Goal: Task Accomplishment & Management: Complete application form

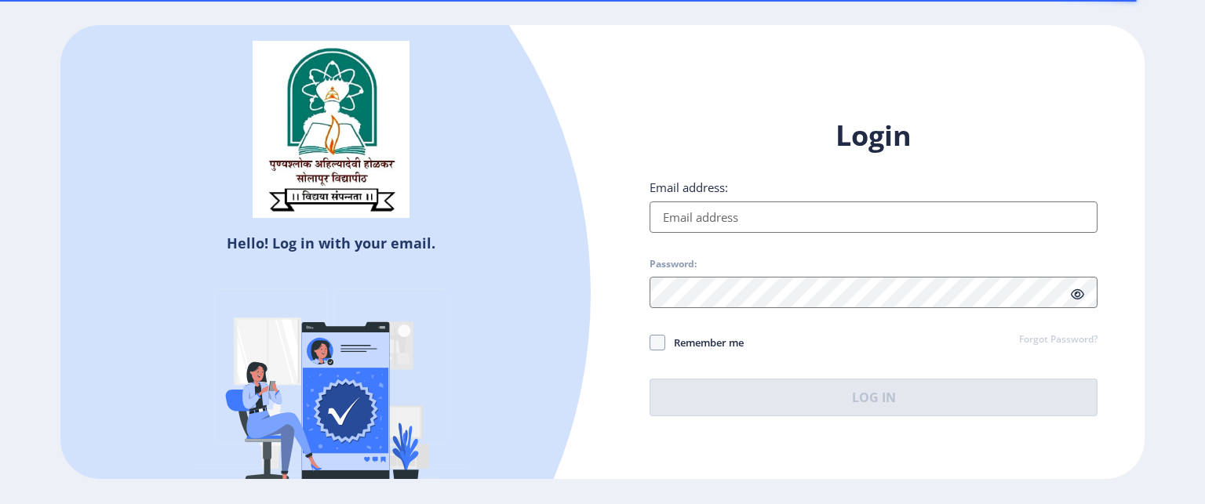
click at [743, 211] on input "Email address:" at bounding box center [873, 217] width 448 height 31
type input "[EMAIL_ADDRESS][DOMAIN_NAME]"
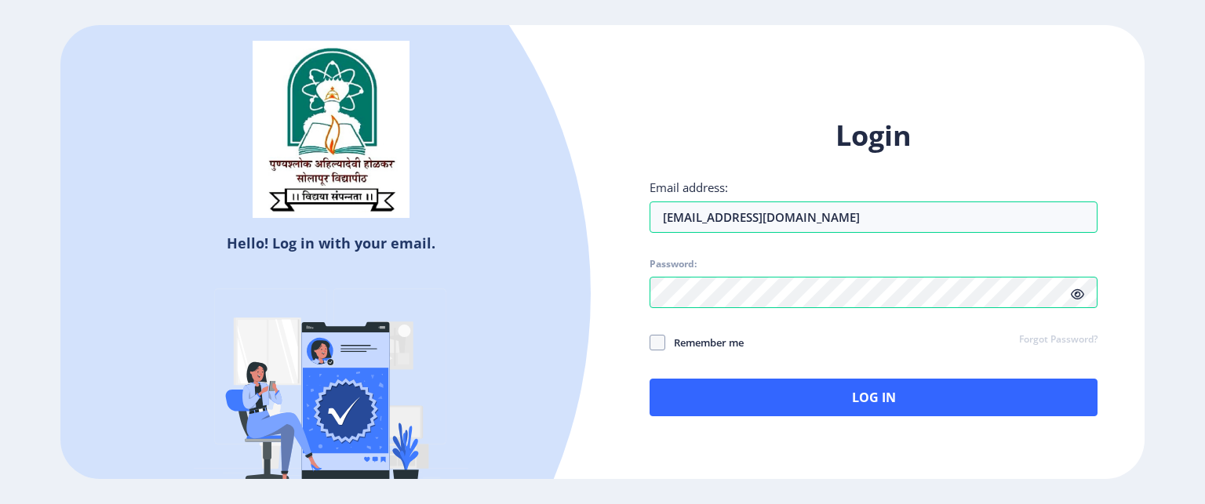
click at [1081, 293] on icon at bounding box center [1076, 295] width 13 height 12
click at [750, 419] on div "Login Email address: [EMAIL_ADDRESS][DOMAIN_NAME] Password: Remember me Forgot …" at bounding box center [873, 279] width 542 height 372
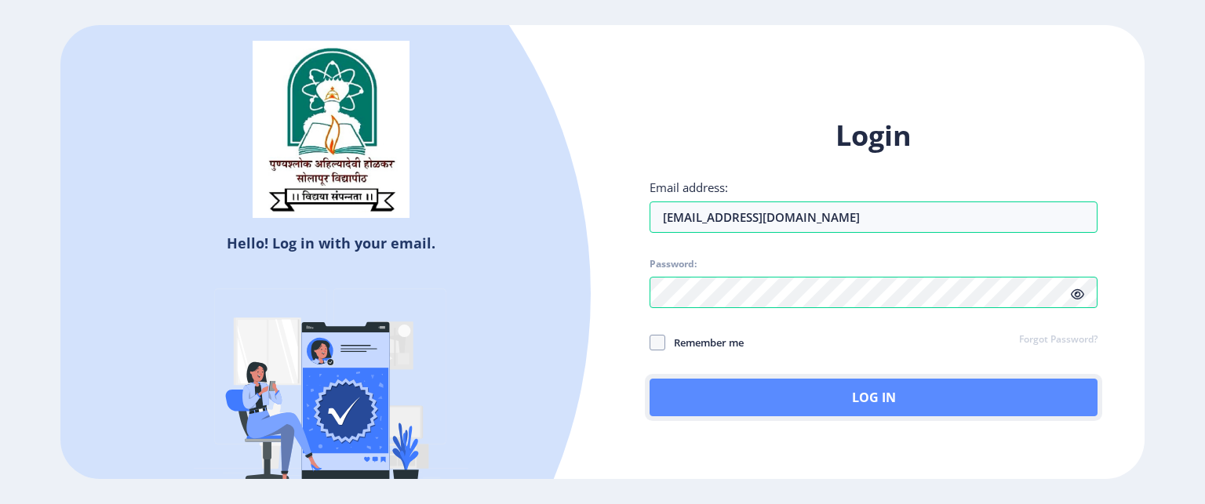
click at [768, 400] on button "Log In" at bounding box center [873, 398] width 448 height 38
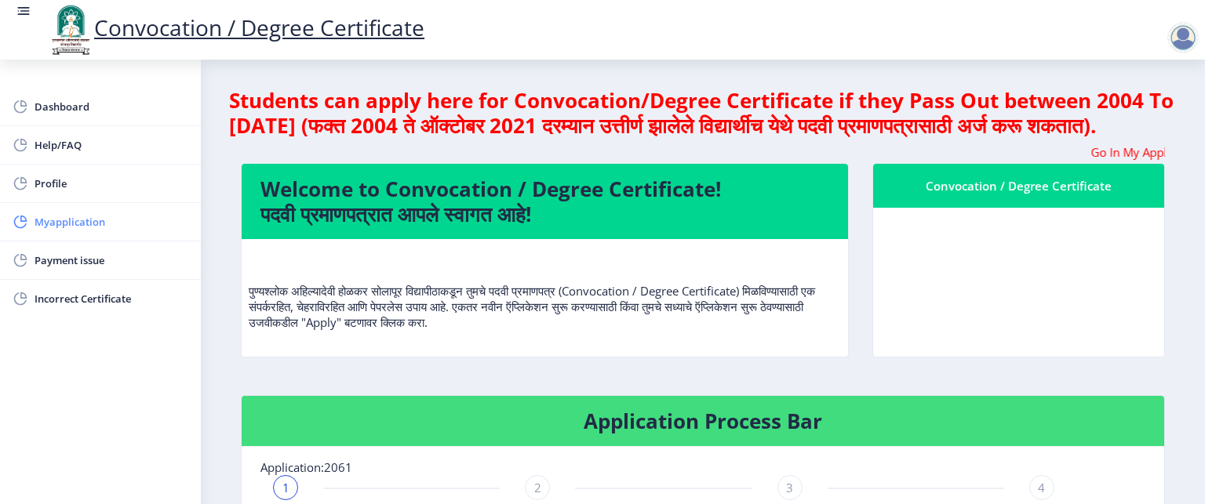
click at [73, 225] on span "Myapplication" at bounding box center [112, 222] width 154 height 19
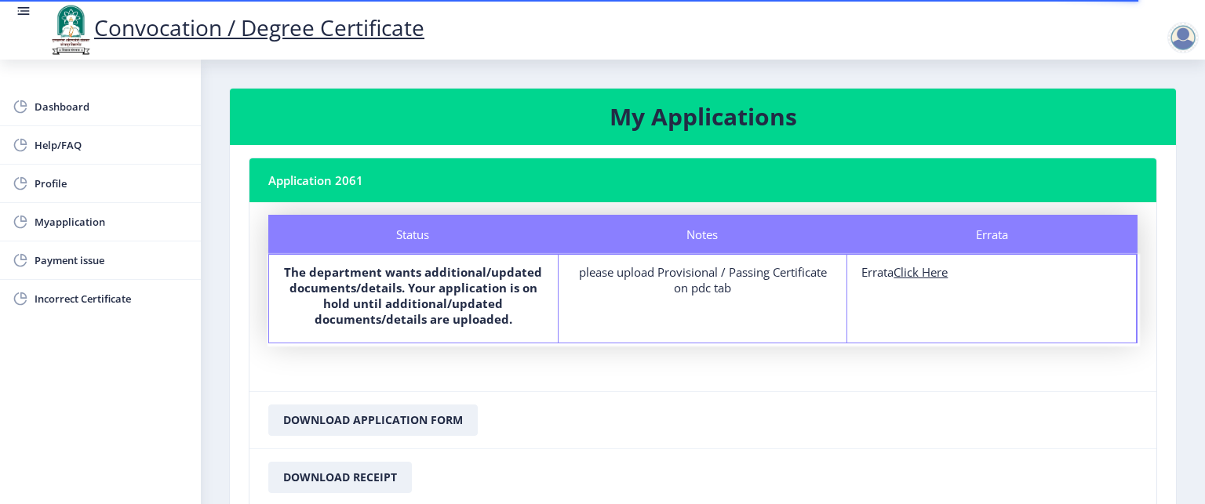
click at [1158, 344] on nb-card-body "Application 2061 Status Notes Errata Status The department wants additional/upd…" at bounding box center [703, 344] width 946 height 398
click at [914, 272] on u "Click Here" at bounding box center [920, 272] width 54 height 16
select select
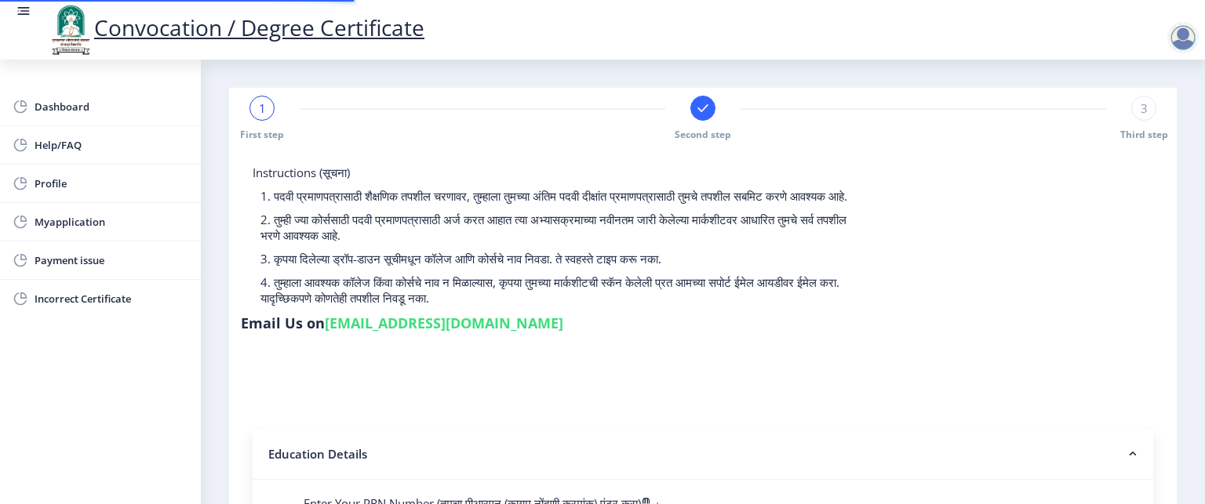
type input "2012032510000301"
select select "Regular"
select select "2016"
select select "May"
select select "FIRST CLASS"
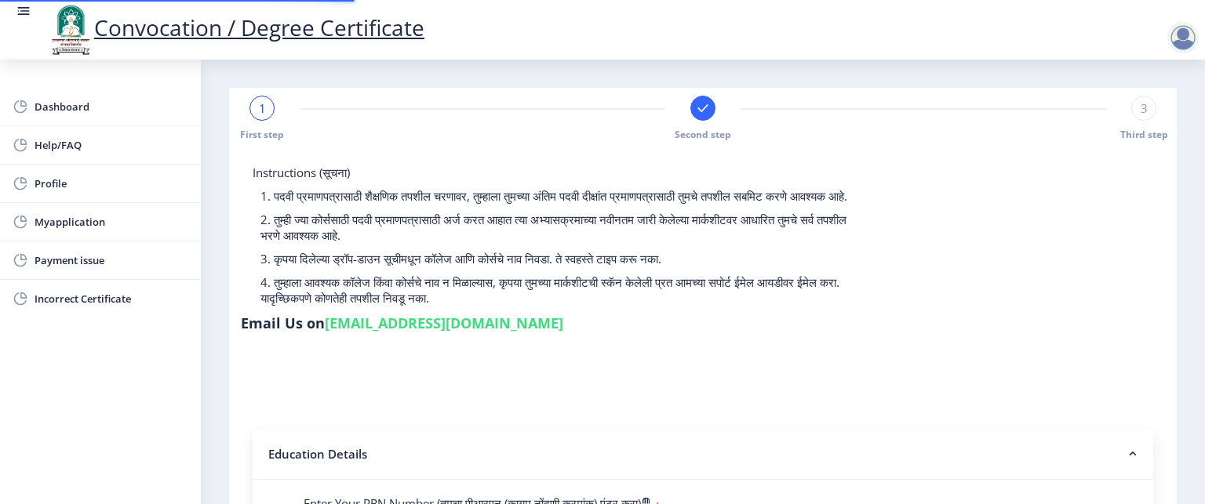
type input "615814"
type input "Awachare [PERSON_NAME]"
type input "Asha"
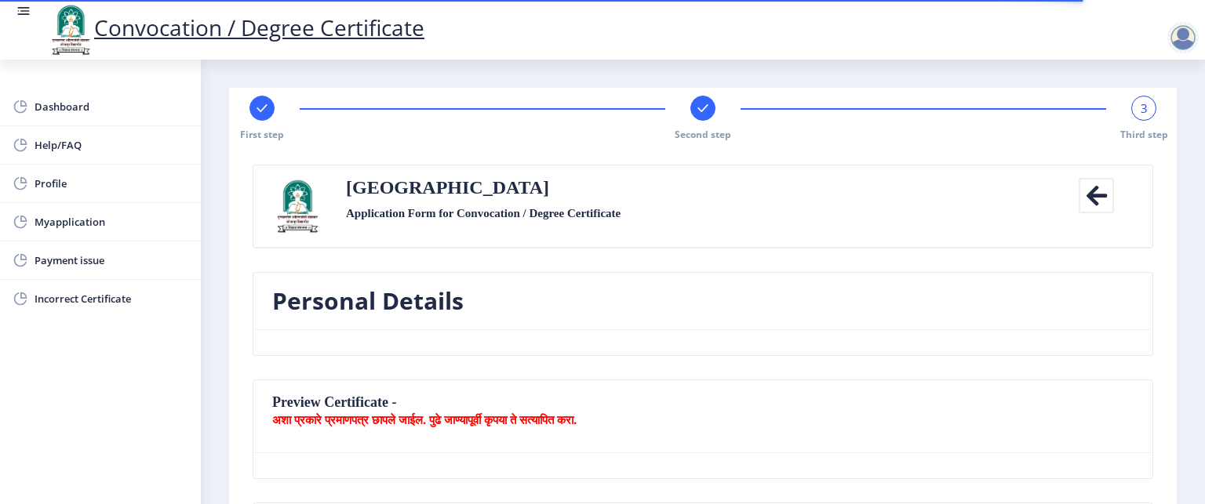
click at [1059, 319] on nb-card-header "Personal Details" at bounding box center [702, 301] width 899 height 57
click at [82, 222] on span "Myapplication" at bounding box center [112, 222] width 154 height 19
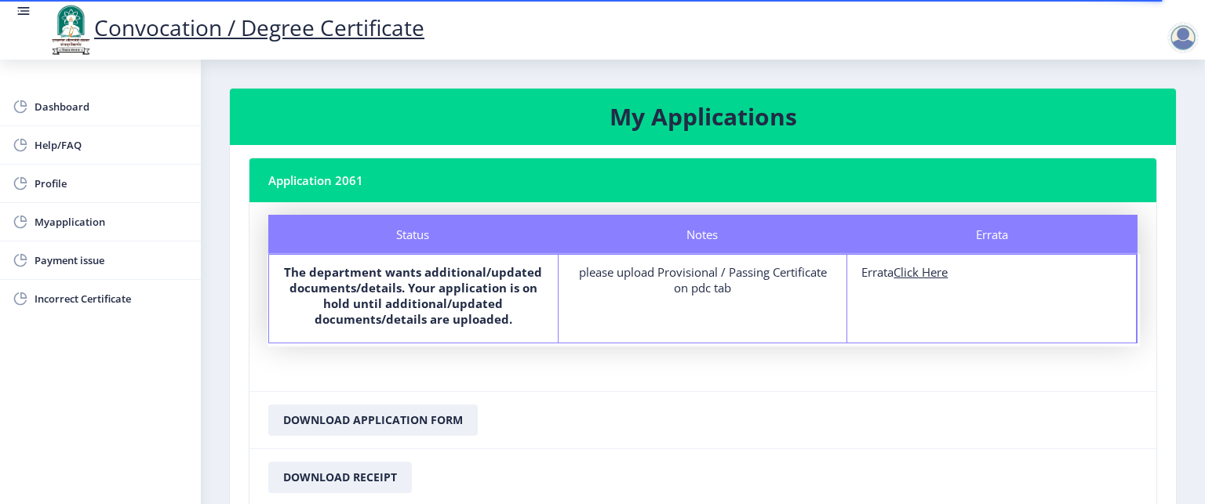
click at [1158, 391] on nb-card-body "Application 2061 Status Notes Errata Status The department wants additional/upd…" at bounding box center [703, 344] width 946 height 398
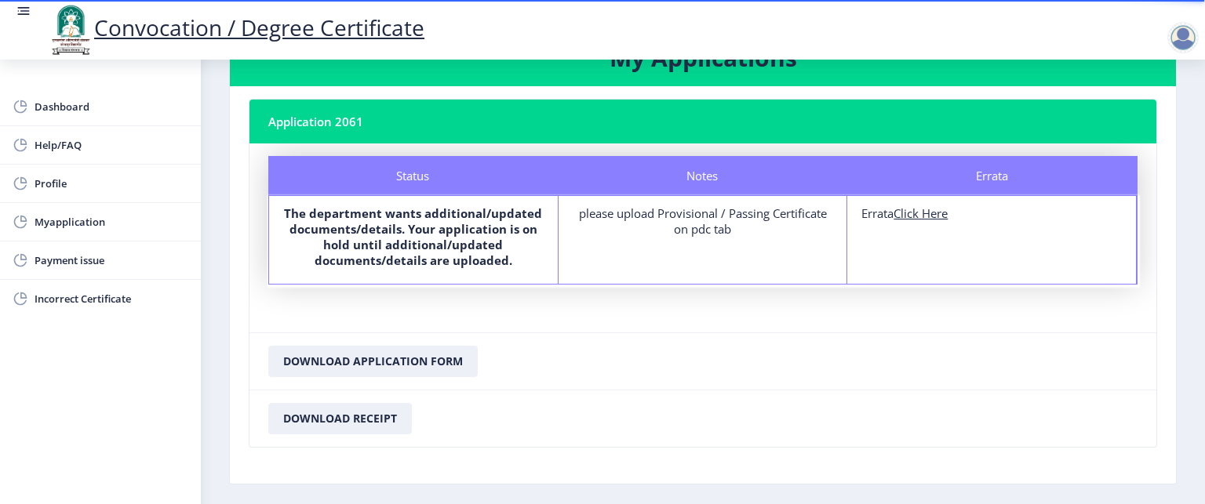
scroll to position [55, 0]
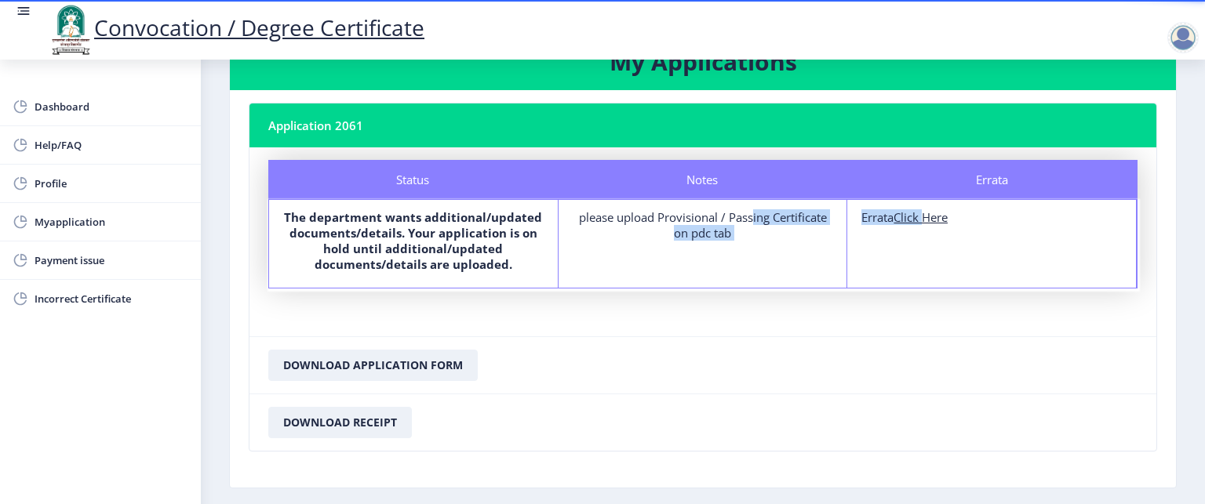
drag, startPoint x: 736, startPoint y: 218, endPoint x: 923, endPoint y: 220, distance: 187.4
click at [923, 220] on div "Status The department wants additional/updated documents/details. Your applicat…" at bounding box center [702, 243] width 869 height 89
click at [923, 220] on u "Click Here" at bounding box center [920, 217] width 54 height 16
select select
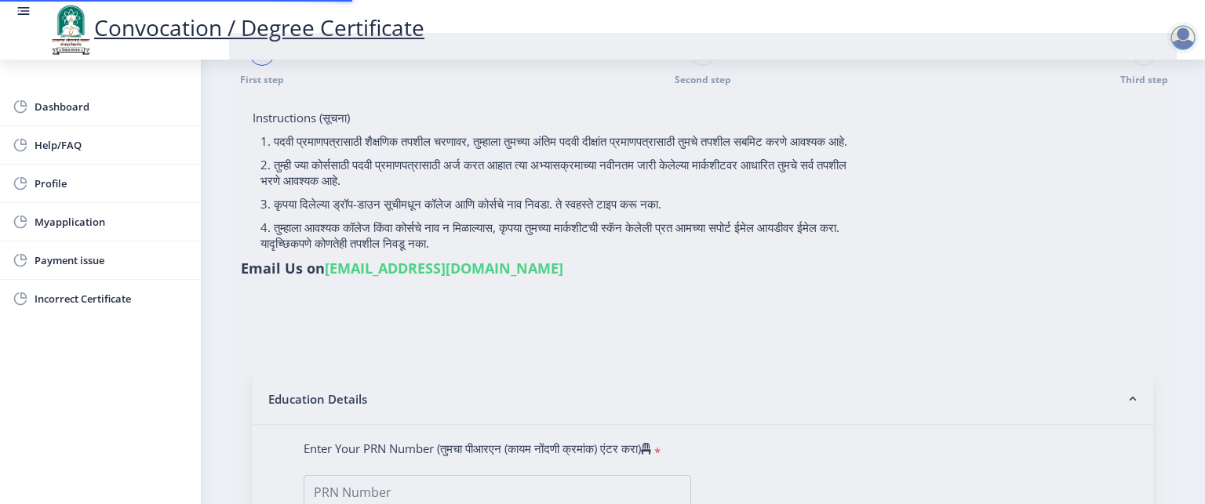
type input "2012032510000301"
select select "Regular"
select select "2016"
select select "May"
select select "FIRST CLASS"
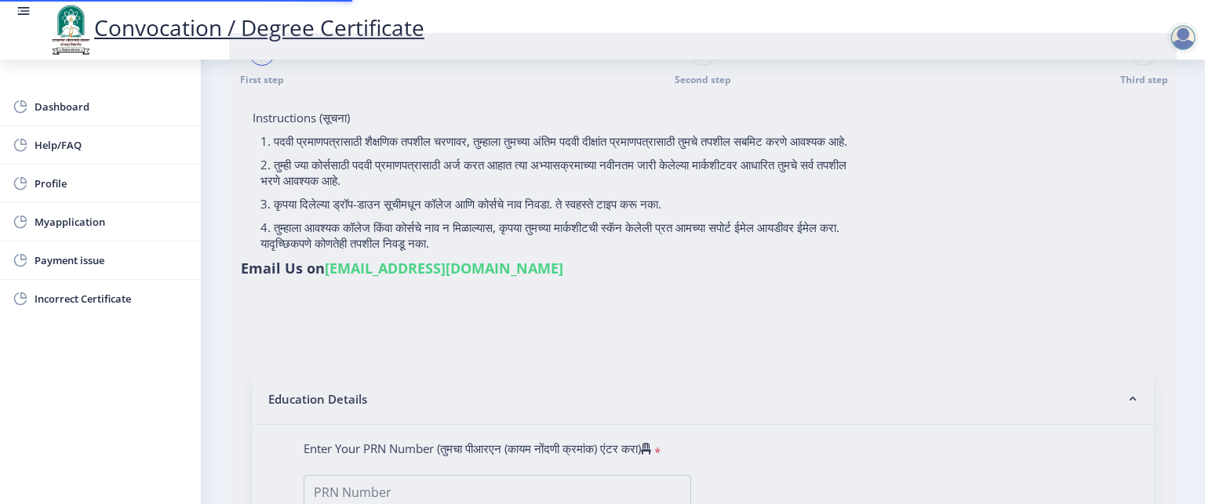
type input "615814"
type input "Awachare [PERSON_NAME]"
type input "Asha"
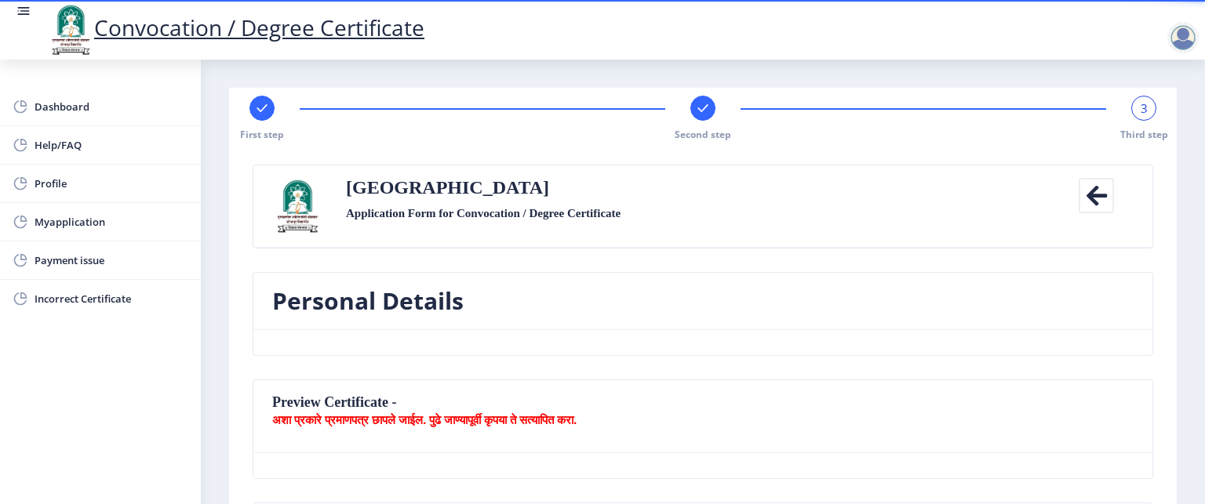
click at [1137, 118] on div "3" at bounding box center [1143, 108] width 25 height 25
click at [59, 176] on span "Profile" at bounding box center [112, 183] width 154 height 19
select select
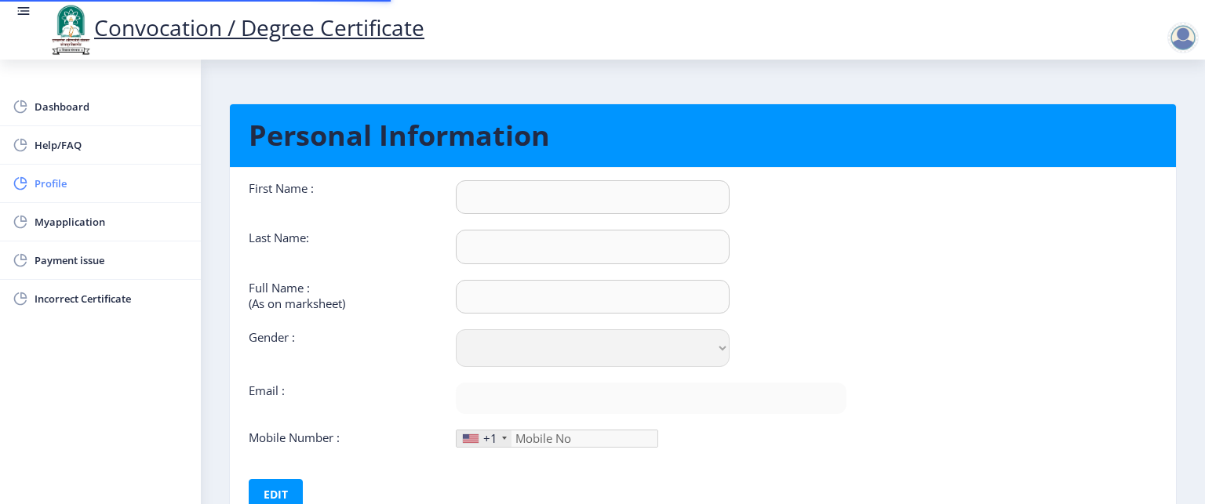
type input "Seema"
type input "Awachare"
type input "awachare [PERSON_NAME]"
select select "[DEMOGRAPHIC_DATA]"
type input "[EMAIL_ADDRESS][DOMAIN_NAME]"
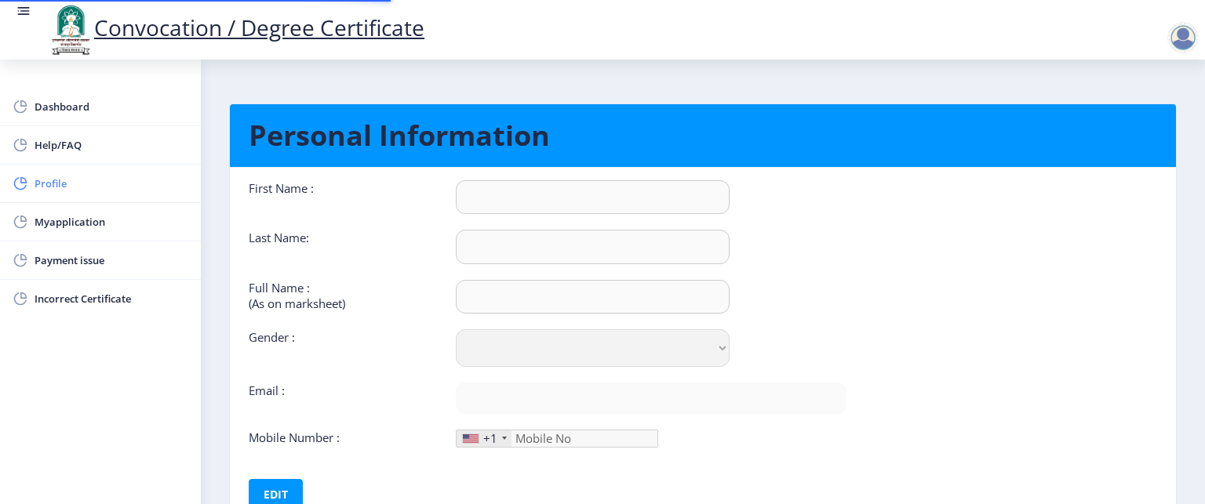
type input "9561292012"
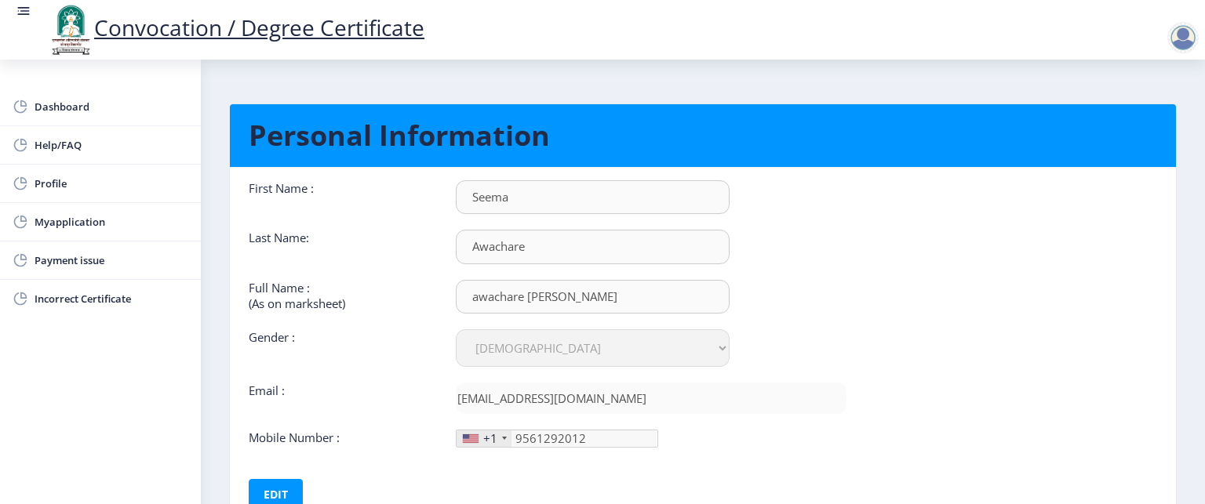
click at [499, 435] on div "+1" at bounding box center [483, 439] width 55 height 16
drag, startPoint x: 499, startPoint y: 435, endPoint x: 266, endPoint y: 485, distance: 238.2
click at [266, 485] on div "First Name : [PERSON_NAME] Last Name: Awachare Full Name : (As on marksheet) aw…" at bounding box center [547, 345] width 621 height 330
click at [266, 485] on button "Edit" at bounding box center [276, 494] width 54 height 31
click at [498, 442] on div "+1" at bounding box center [483, 439] width 55 height 16
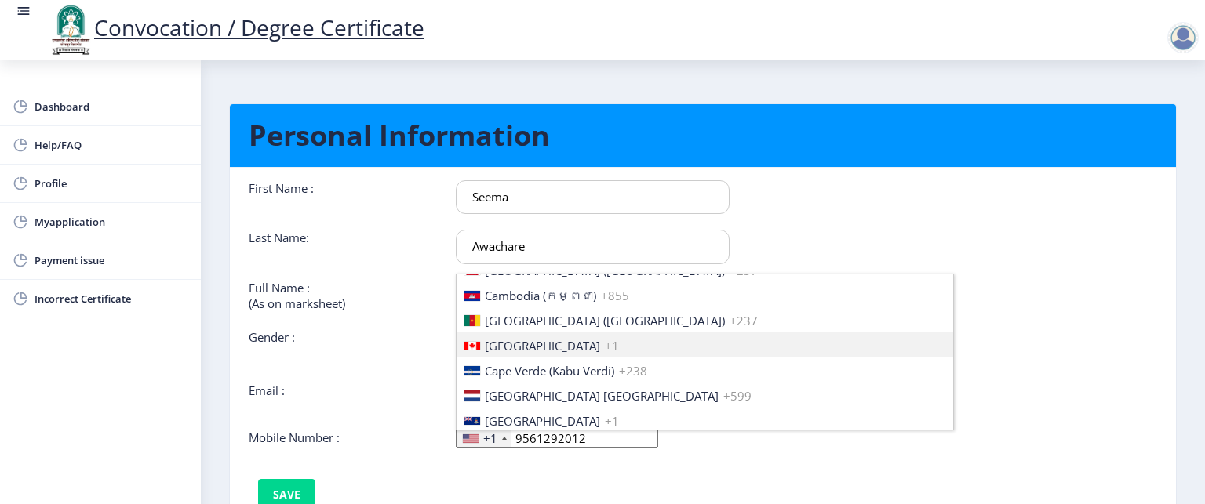
scroll to position [2401, 0]
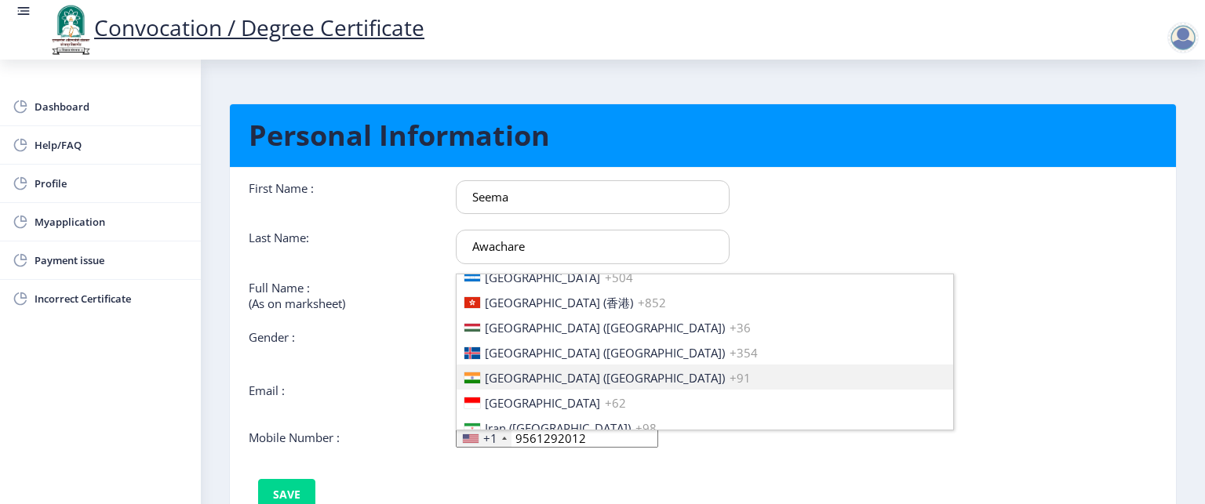
click at [595, 377] on li "[GEOGRAPHIC_DATA] ([GEOGRAPHIC_DATA]) +91" at bounding box center [704, 377] width 496 height 25
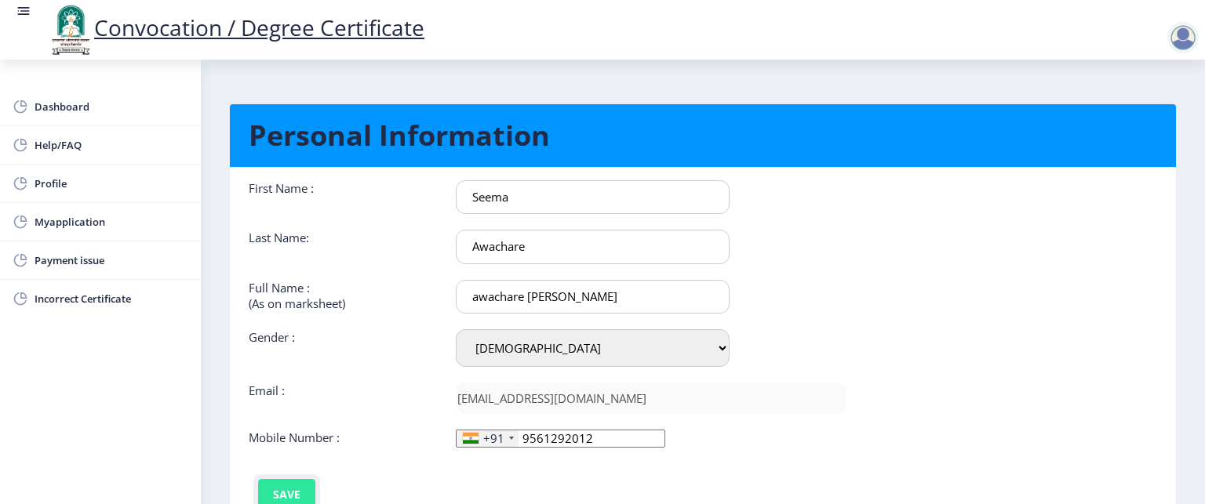
click at [280, 490] on button "Save" at bounding box center [286, 494] width 57 height 31
click at [60, 226] on span "Myapplication" at bounding box center [112, 222] width 154 height 19
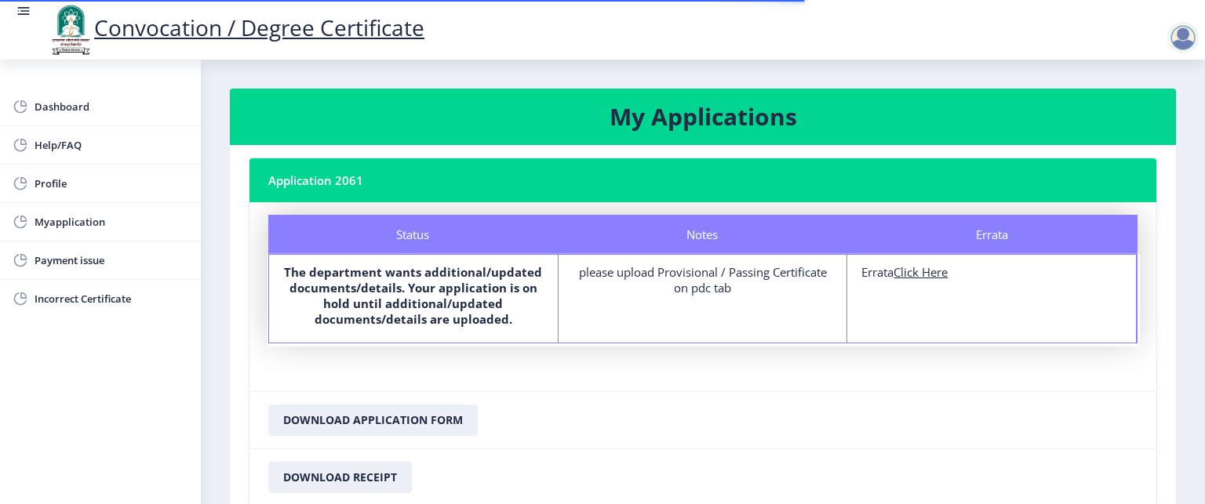
scroll to position [118, 0]
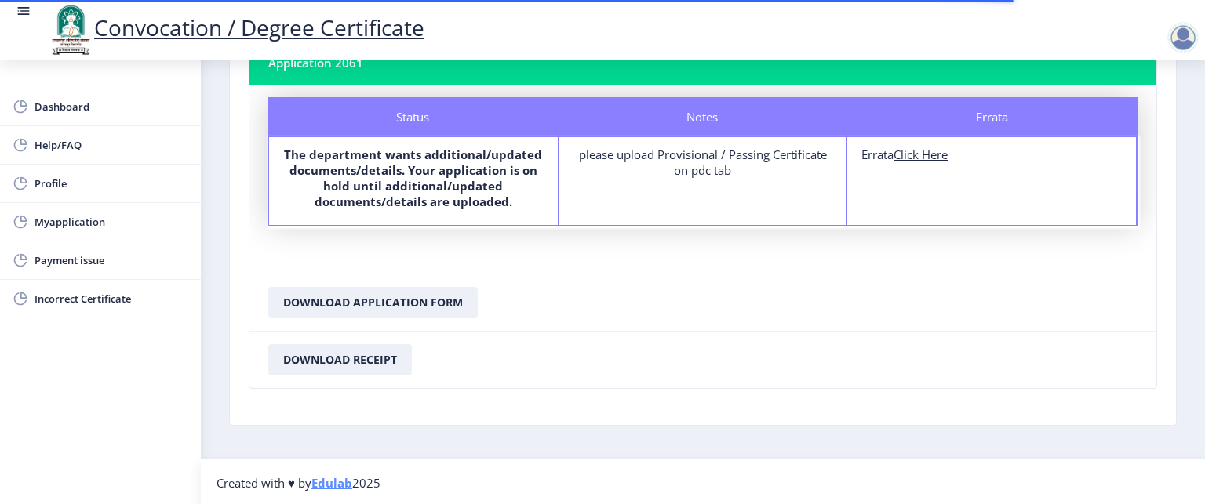
click at [1188, 159] on nb-layout-column "My Applications Application 2061 Status Notes Errata Status The department want…" at bounding box center [703, 200] width 1004 height 517
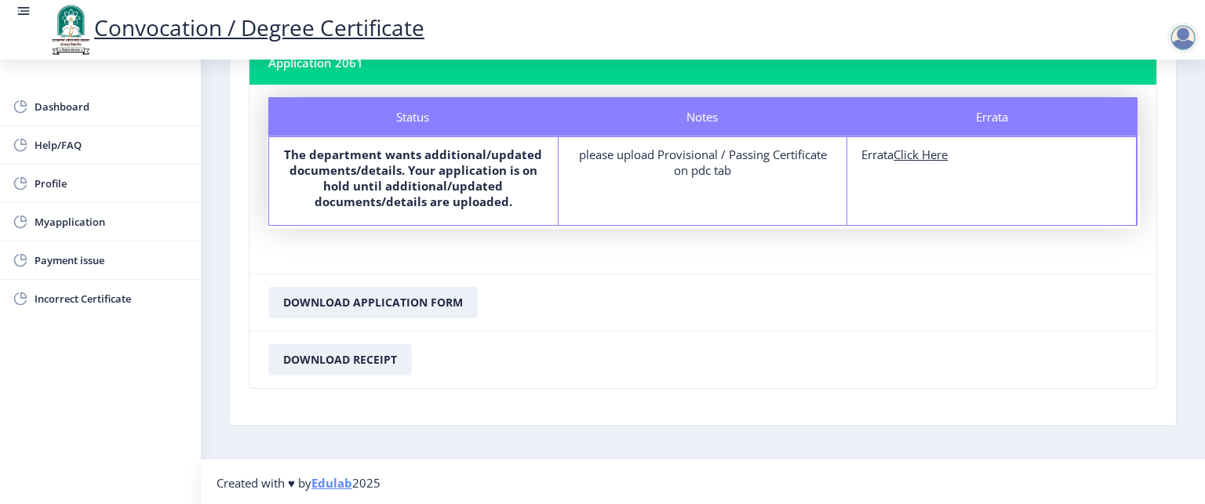
click at [913, 155] on u "Click Here" at bounding box center [920, 155] width 54 height 16
select select
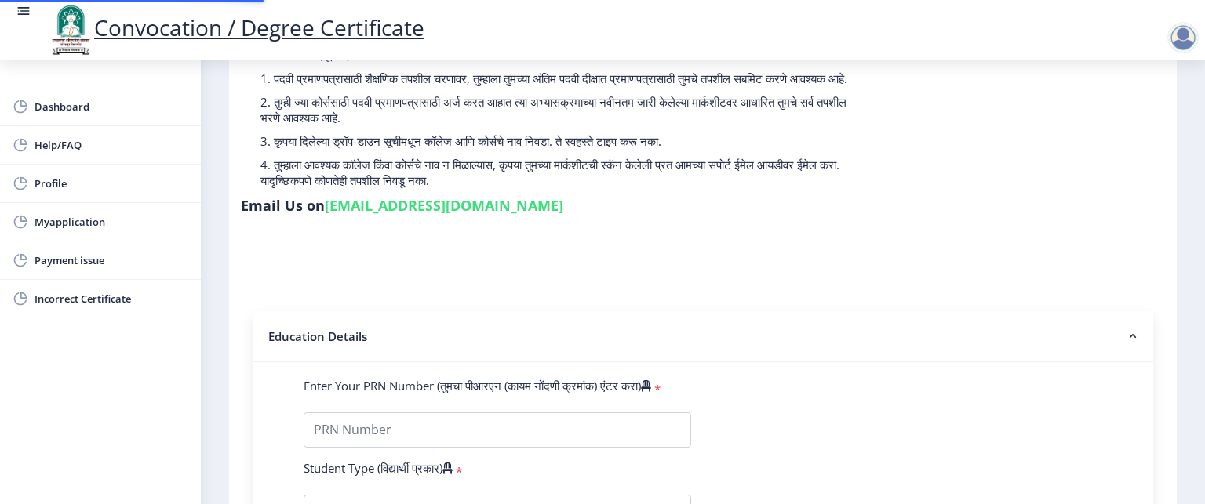
type input "2012032510000301"
select select "Regular"
select select "2016"
select select "May"
select select "FIRST CLASS"
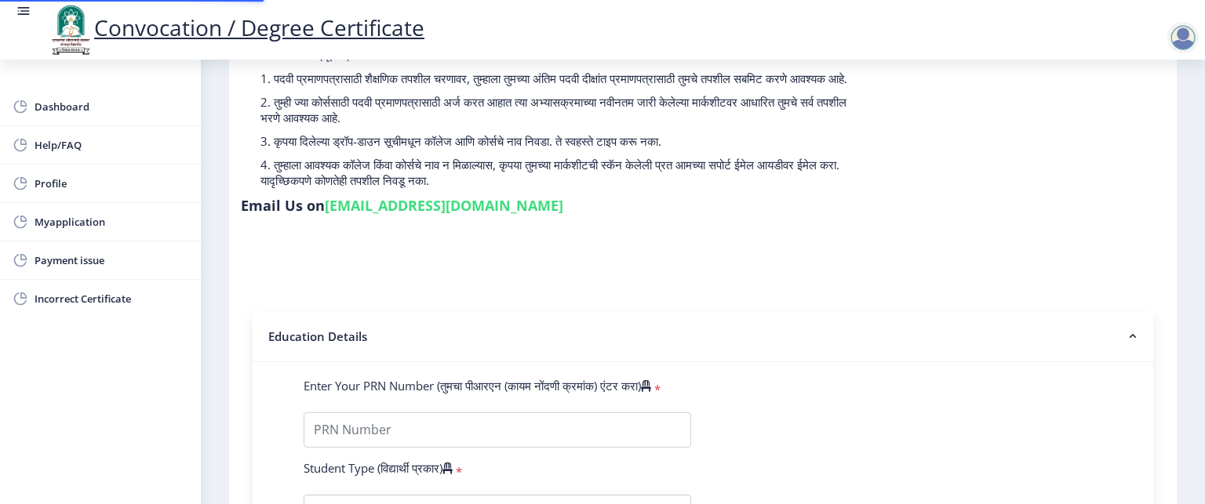
type input "615814"
type input "Awachare [PERSON_NAME]"
type input "Asha"
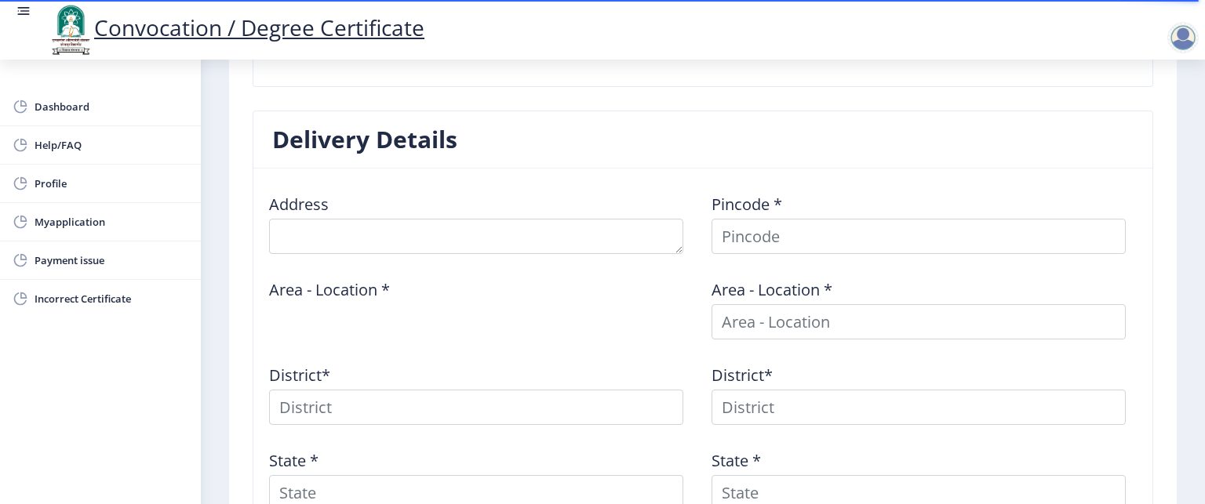
scroll to position [568, 0]
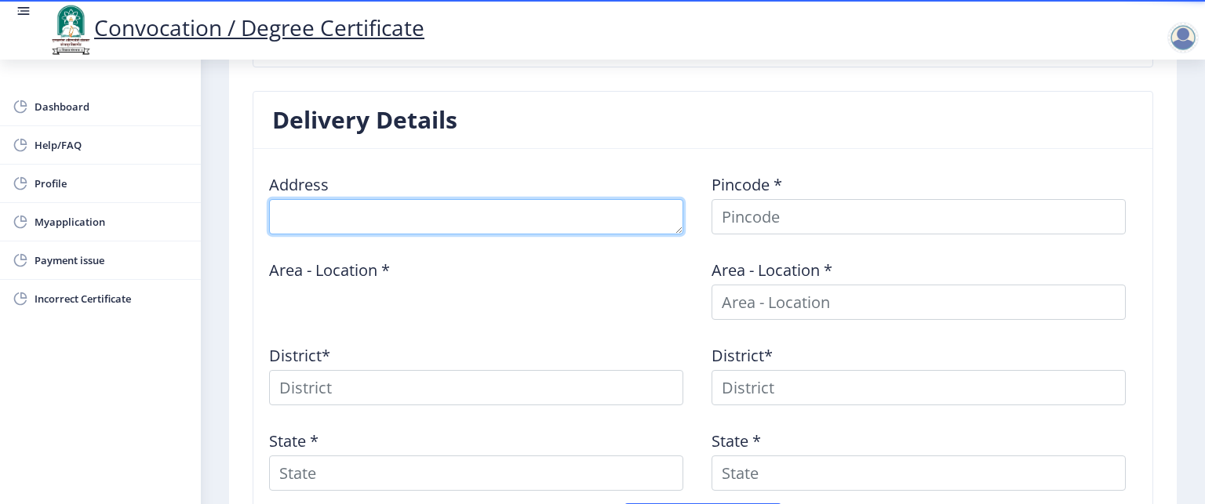
click at [355, 209] on textarea at bounding box center [476, 216] width 414 height 35
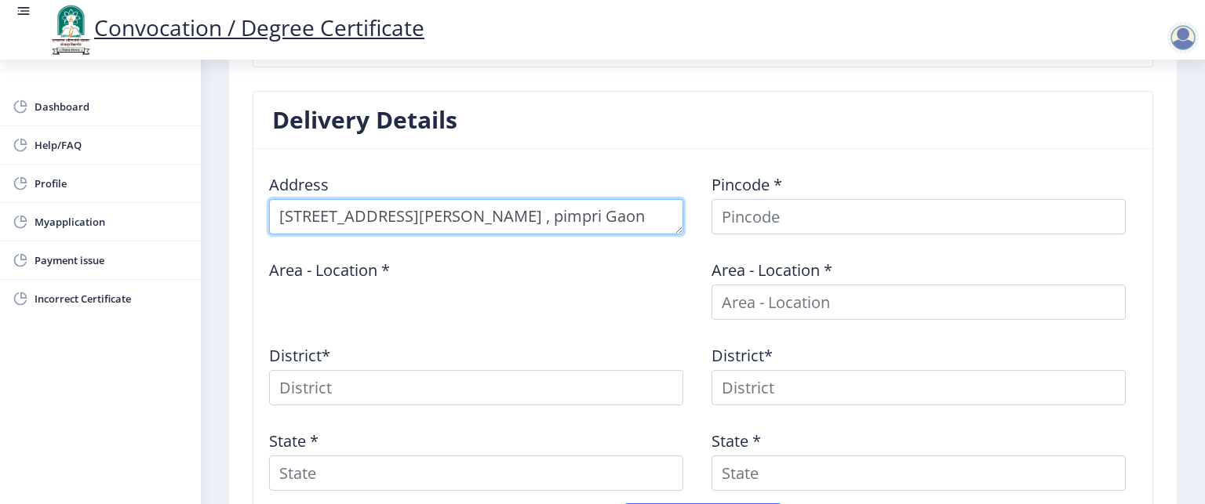
scroll to position [0, 0]
click at [403, 209] on textarea at bounding box center [476, 216] width 414 height 35
type textarea "[STREET_ADDRESS][PERSON_NAME] , pimpri Gaon"
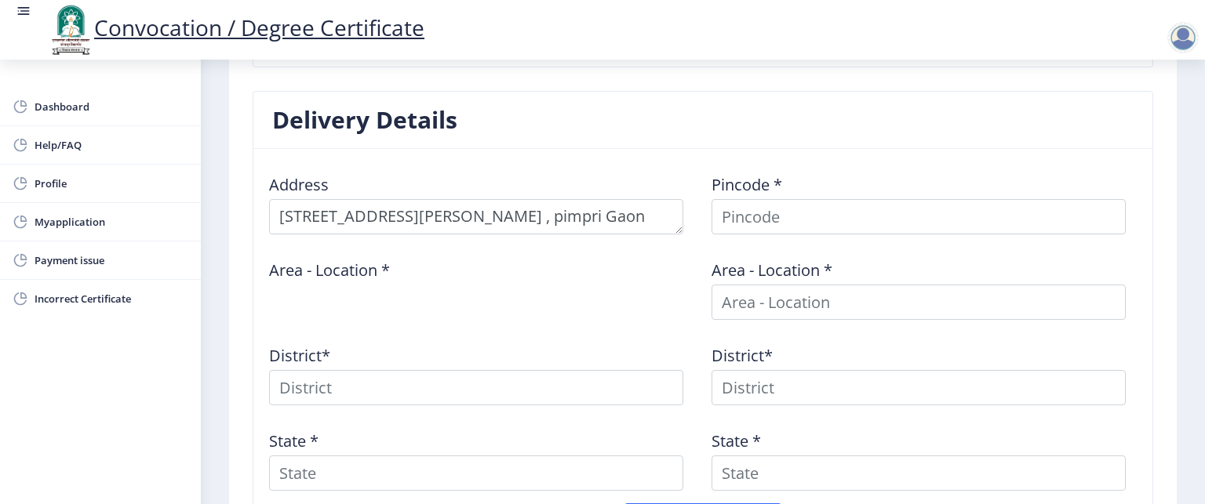
click at [496, 277] on div "Area - Location *" at bounding box center [481, 283] width 442 height 73
click at [331, 332] on div "District*" at bounding box center [481, 368] width 442 height 73
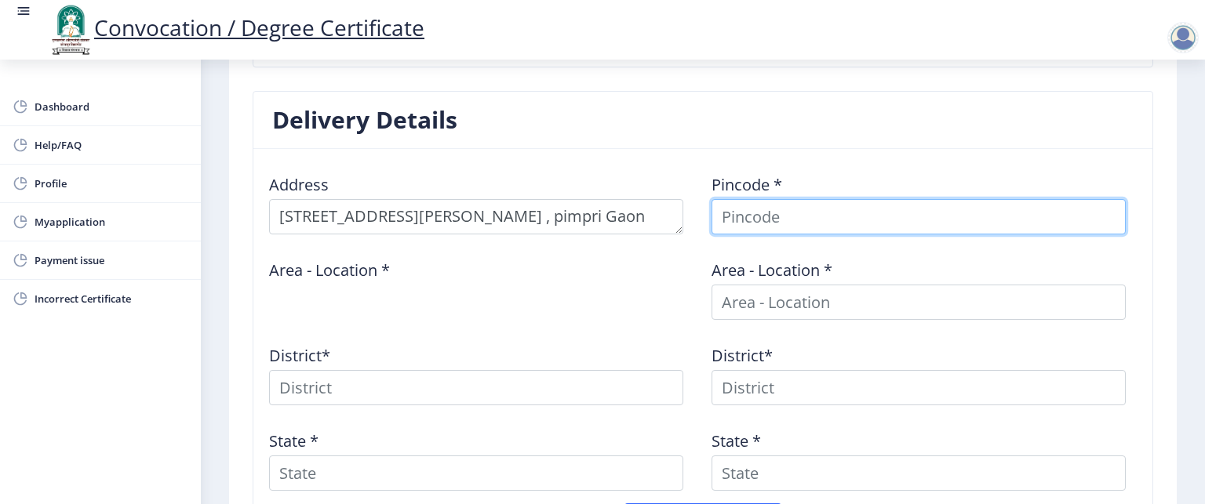
click at [792, 200] on input at bounding box center [918, 216] width 414 height 35
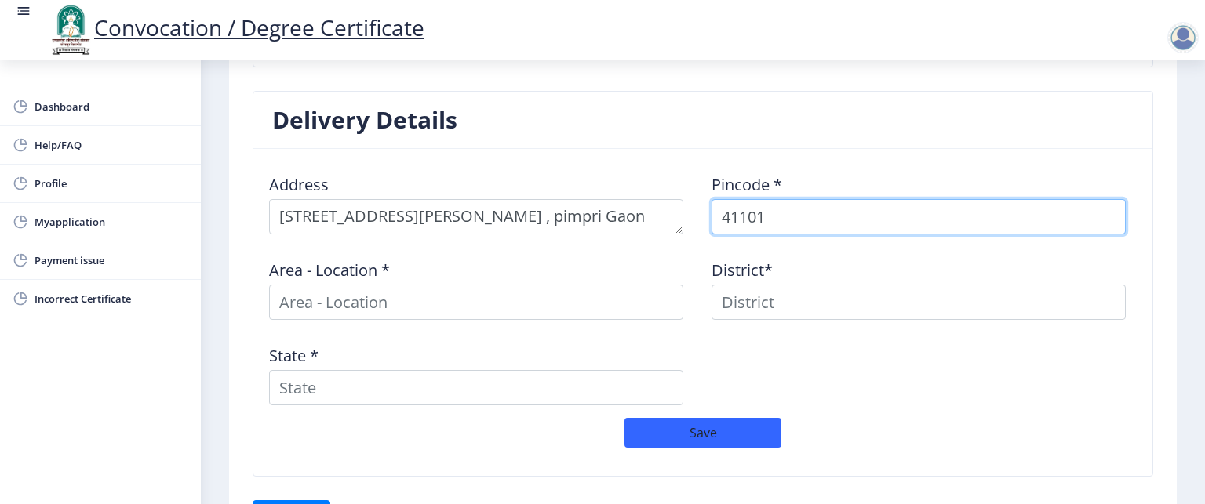
type input "411017"
select select
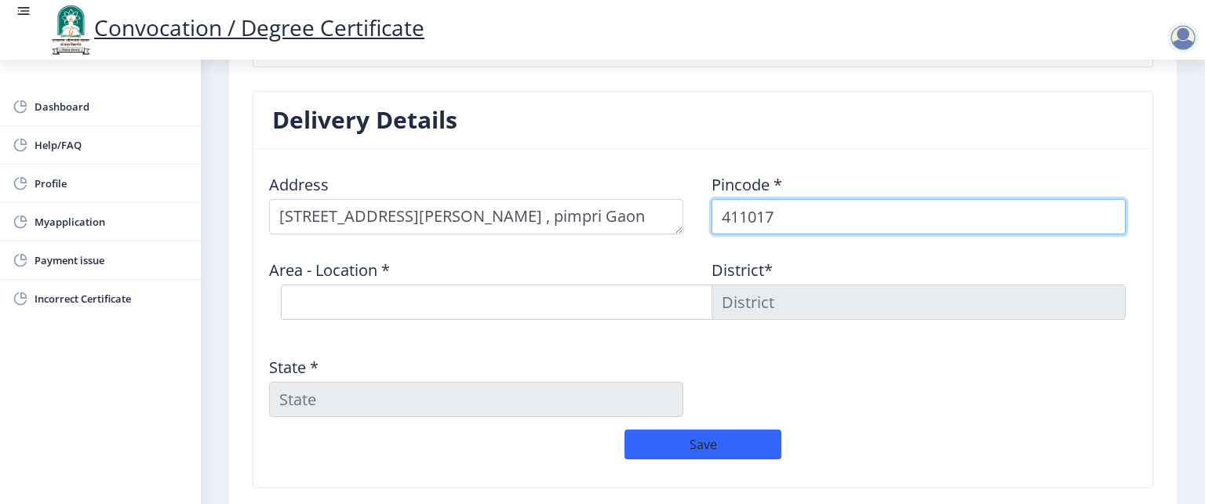
type input "411017"
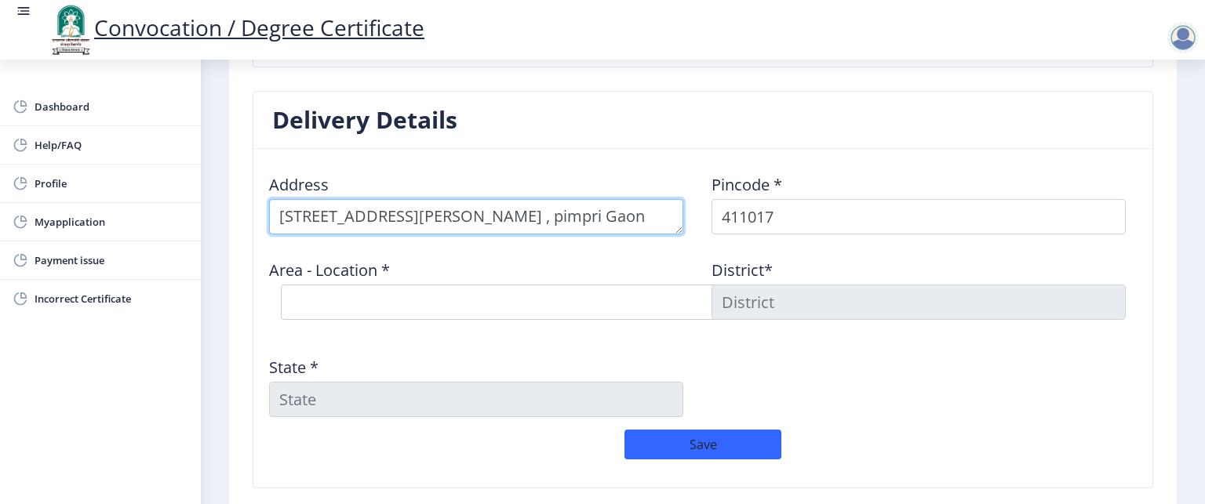
click at [609, 206] on textarea at bounding box center [476, 216] width 414 height 35
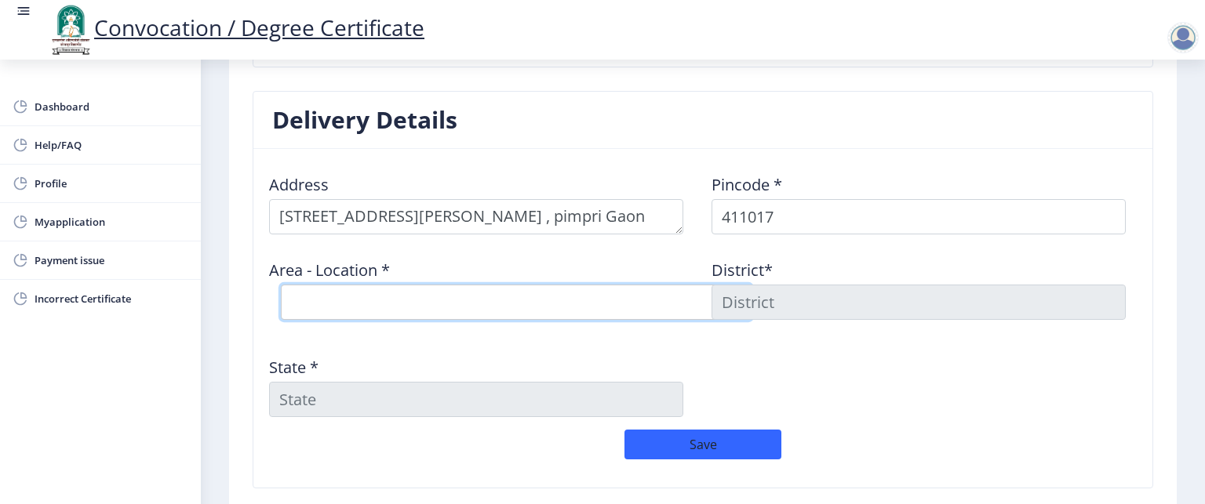
click at [329, 302] on select "Select Area Location [GEOGRAPHIC_DATA] [GEOGRAPHIC_DATA] S.O Pimpri Waghire S.O" at bounding box center [516, 302] width 471 height 35
select select "3: Object"
click at [281, 285] on select "Select Area Location [GEOGRAPHIC_DATA] [GEOGRAPHIC_DATA] S.O Pimpri Waghire S.O" at bounding box center [516, 302] width 471 height 35
type input "Pune"
type input "[GEOGRAPHIC_DATA]"
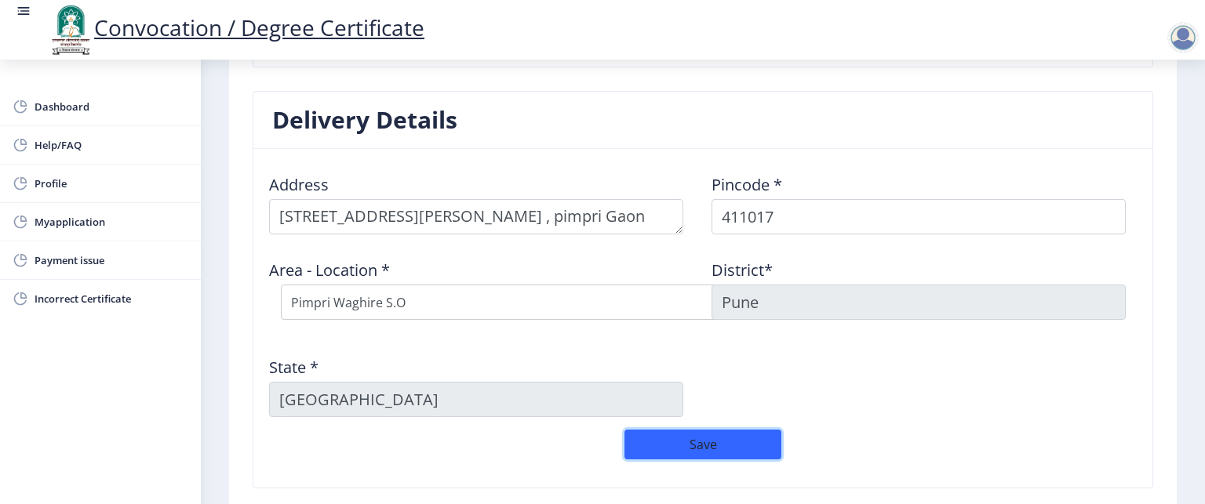
click at [677, 449] on button "Save" at bounding box center [702, 445] width 157 height 30
click at [697, 451] on button "Save" at bounding box center [702, 445] width 157 height 30
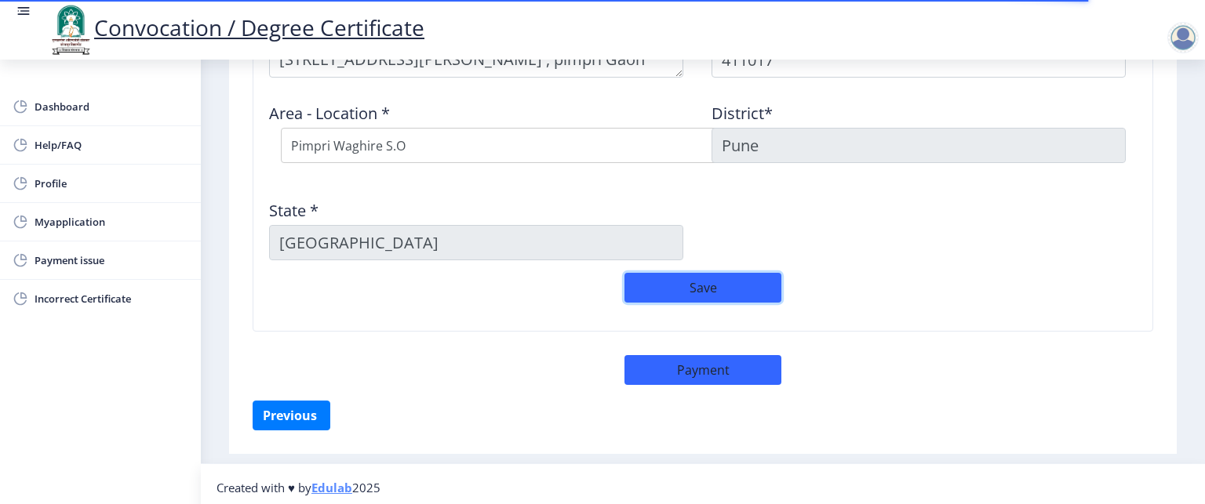
scroll to position [728, 0]
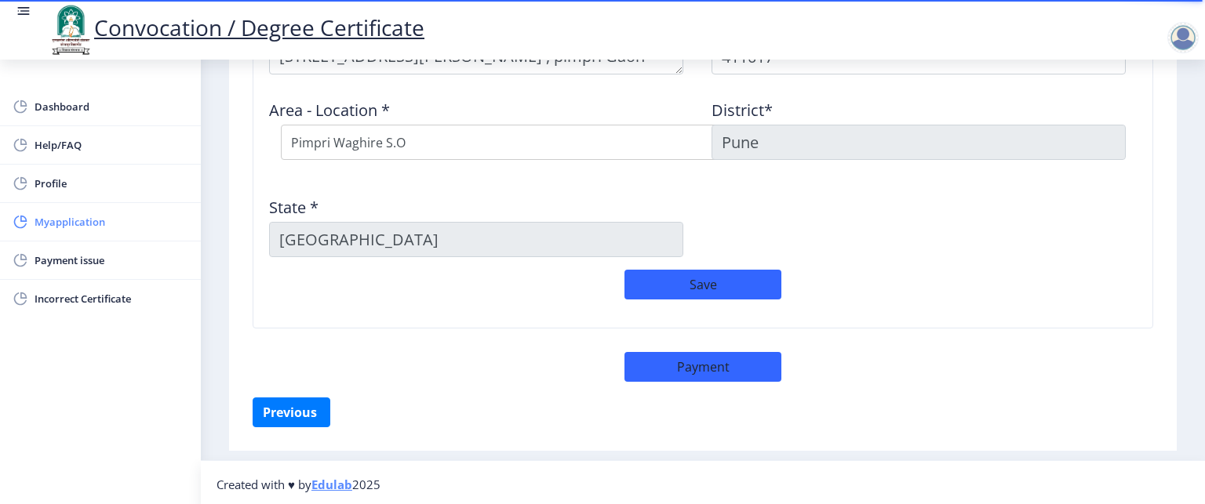
click at [64, 223] on span "Myapplication" at bounding box center [112, 222] width 154 height 19
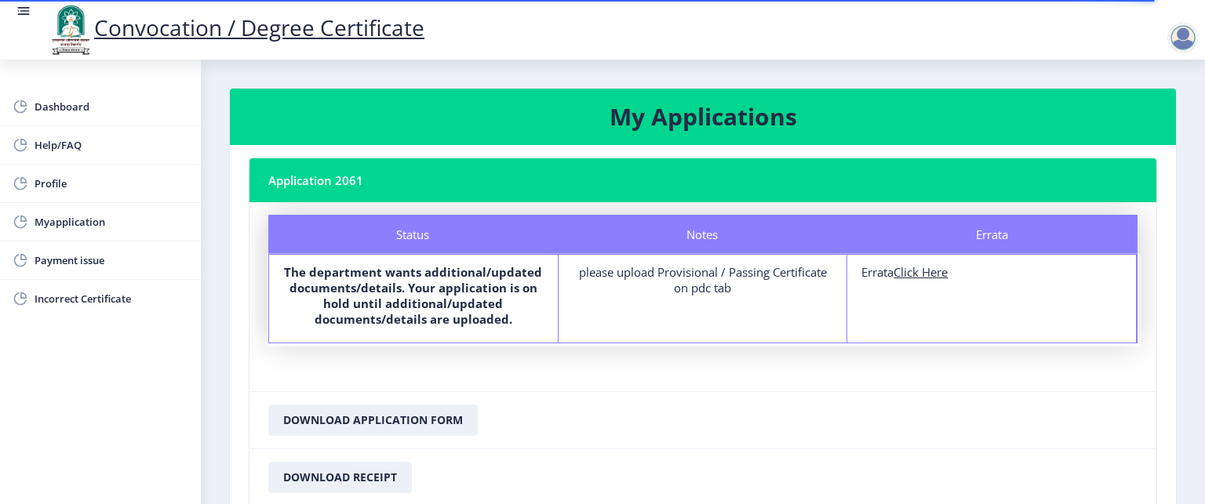
click at [404, 283] on b "The department wants additional/updated documents/details. Your application is …" at bounding box center [413, 295] width 258 height 63
click at [609, 278] on div "please upload Provisional / Passing Certificate on pdc tab" at bounding box center [702, 279] width 260 height 31
click at [913, 269] on u "Click Here" at bounding box center [920, 272] width 54 height 16
select select "Regular"
select select "2016"
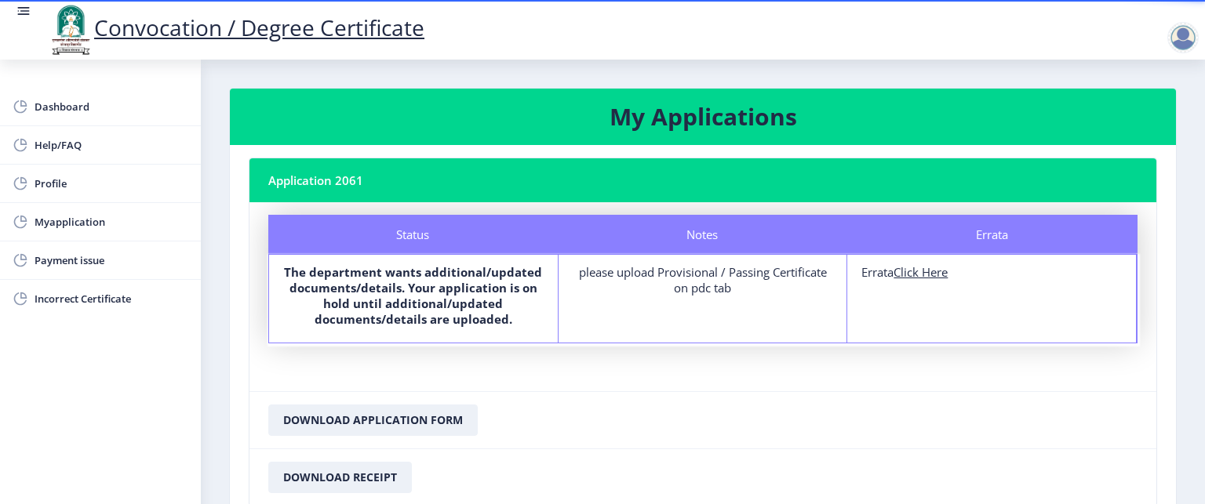
select select "May"
select select "FIRST CLASS"
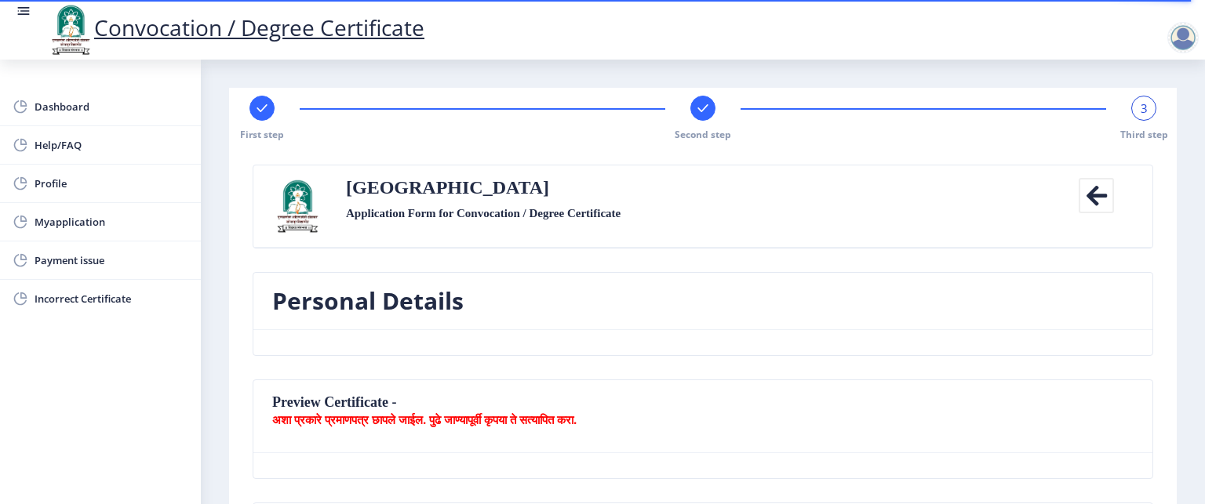
drag, startPoint x: 1035, startPoint y: 2, endPoint x: 762, endPoint y: 202, distance: 338.8
click at [762, 202] on div "Solapur University Application Form for Convocation / Degree Certificate" at bounding box center [702, 206] width 737 height 56
click at [483, 424] on b "अशा प्रकारे प्रमाणपत्र छापले जाईल. पुढे जाण्यापूर्वी कृपया ते सत्यापित करा." at bounding box center [424, 420] width 304 height 16
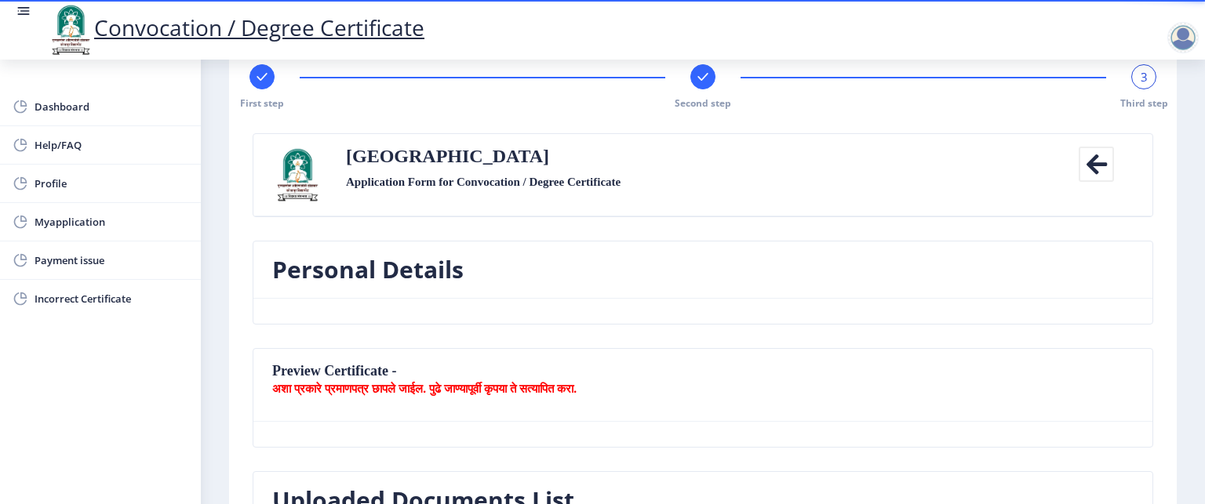
click at [1007, 346] on div "Personal Details" at bounding box center [703, 294] width 924 height 107
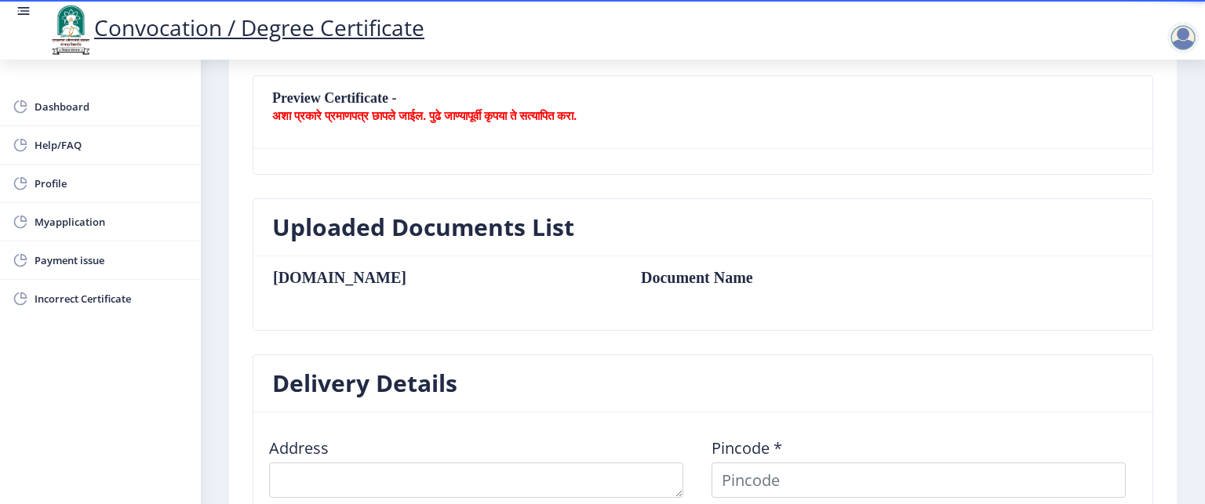
scroll to position [285, 0]
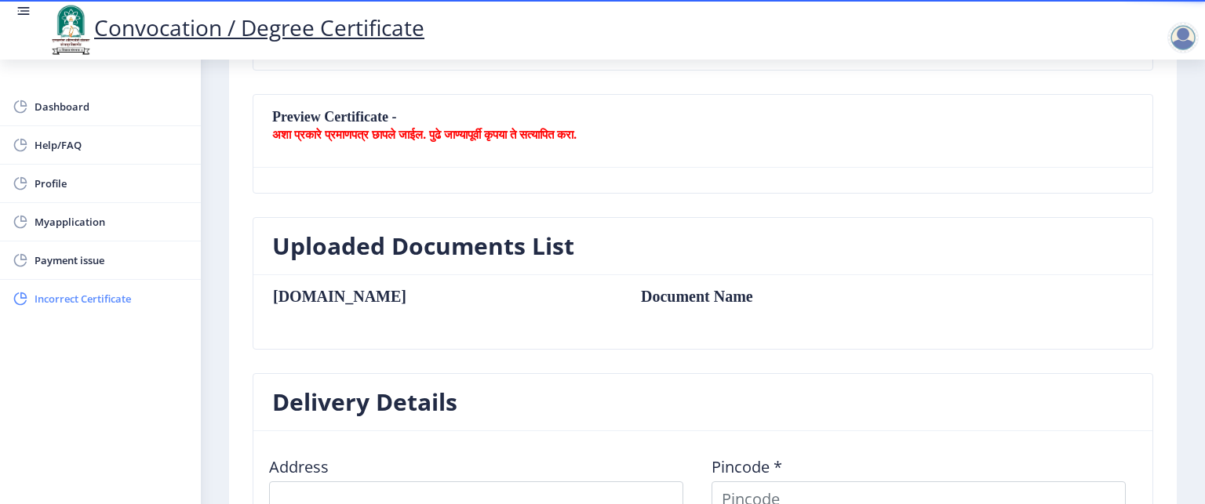
click at [110, 301] on span "Incorrect Certificate" at bounding box center [112, 298] width 154 height 19
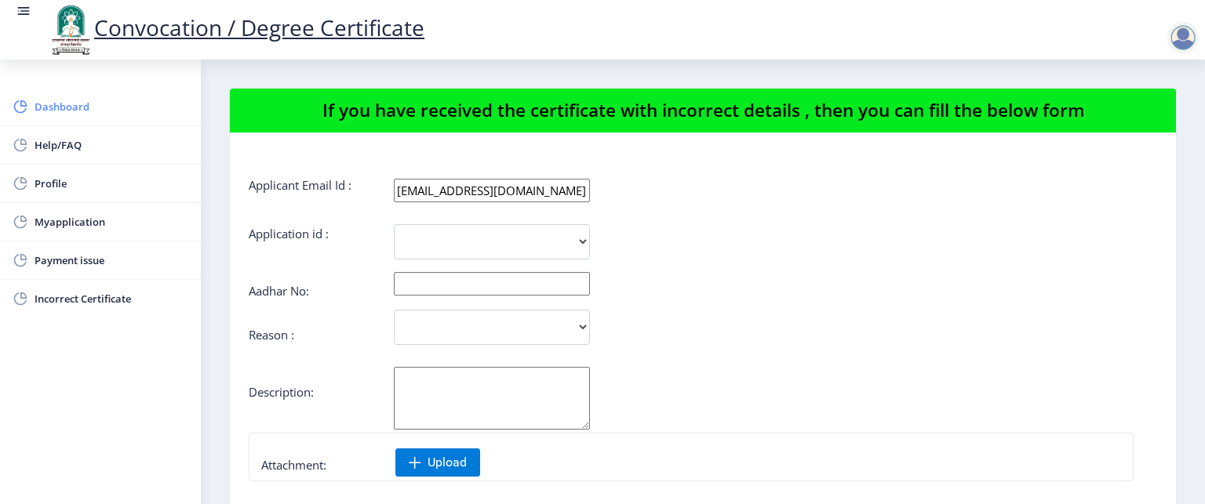
click at [69, 112] on span "Dashboard" at bounding box center [112, 106] width 154 height 19
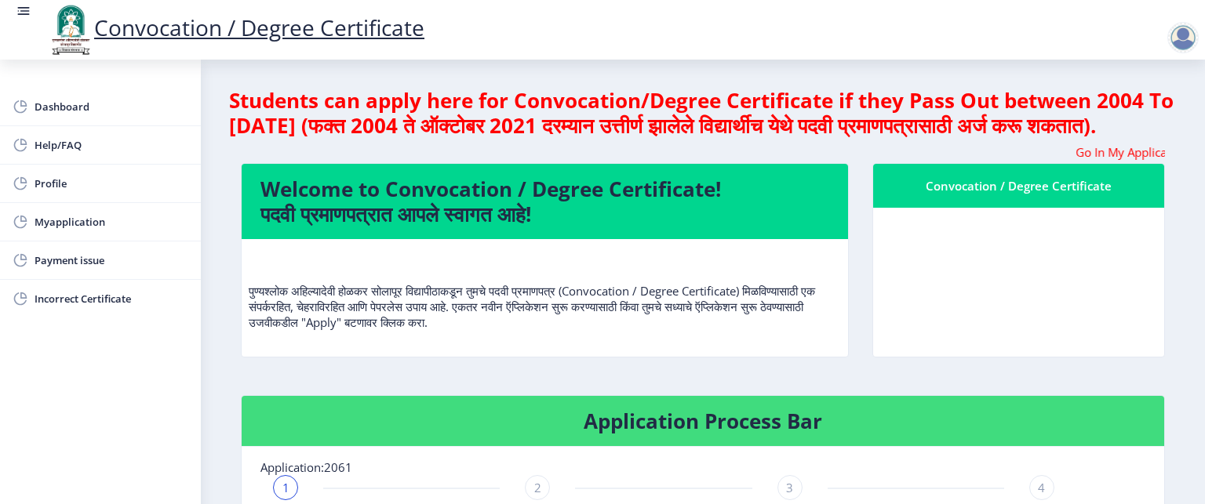
click at [1015, 431] on nb-card-header "Application Process Bar" at bounding box center [703, 421] width 922 height 51
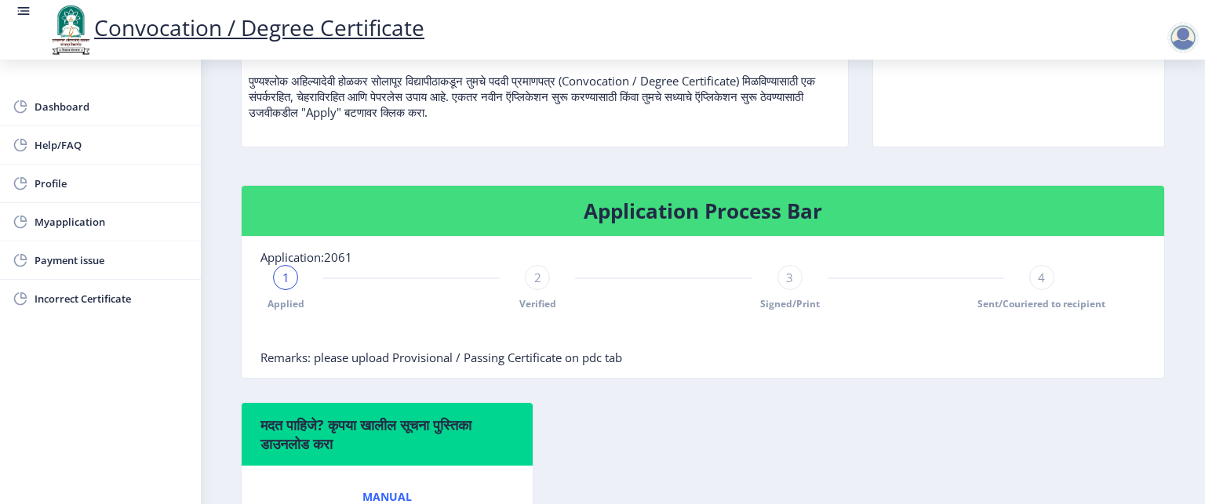
scroll to position [207, 0]
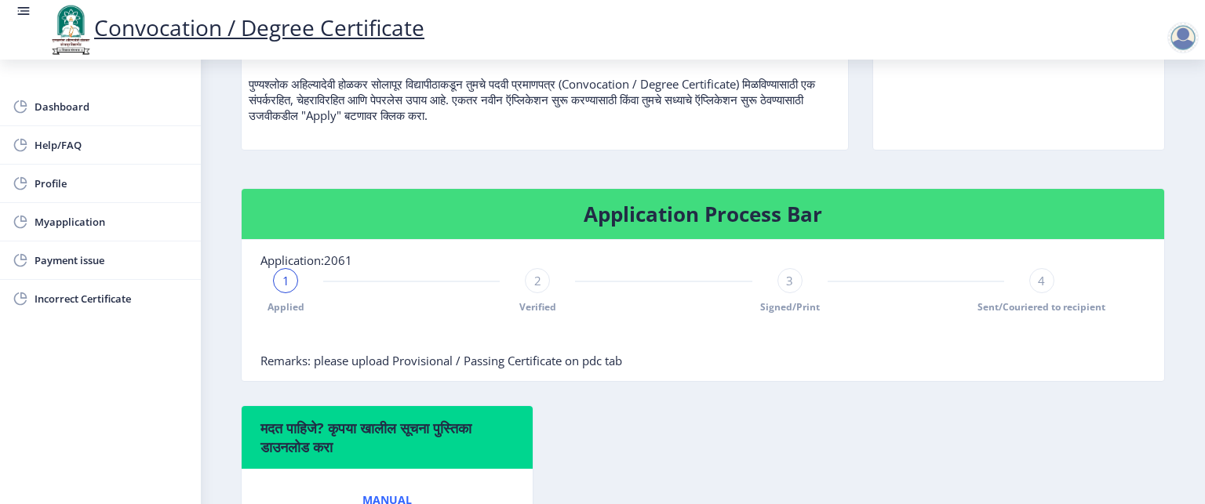
click at [483, 369] on span "Remarks: please upload Provisional / Passing Certificate on pdc tab" at bounding box center [441, 361] width 362 height 16
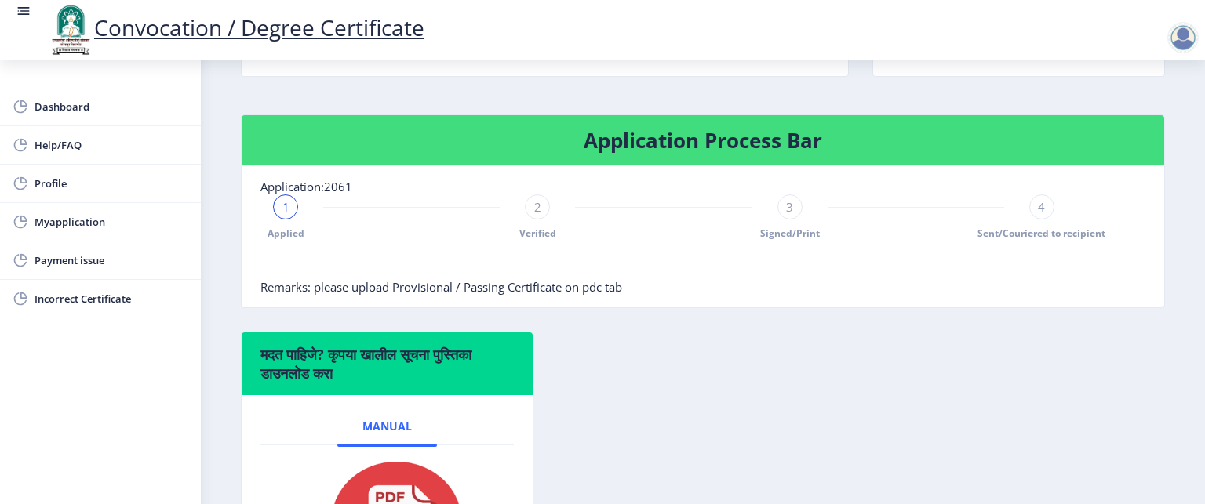
scroll to position [282, 0]
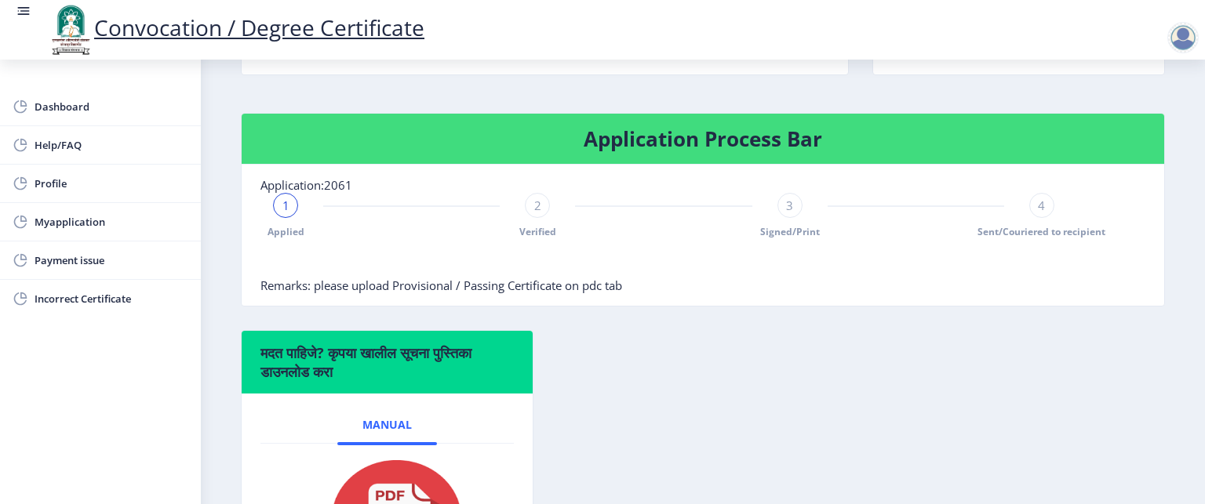
click at [518, 278] on div at bounding box center [663, 261] width 806 height 31
click at [52, 187] on span "Profile" at bounding box center [112, 183] width 154 height 19
select select
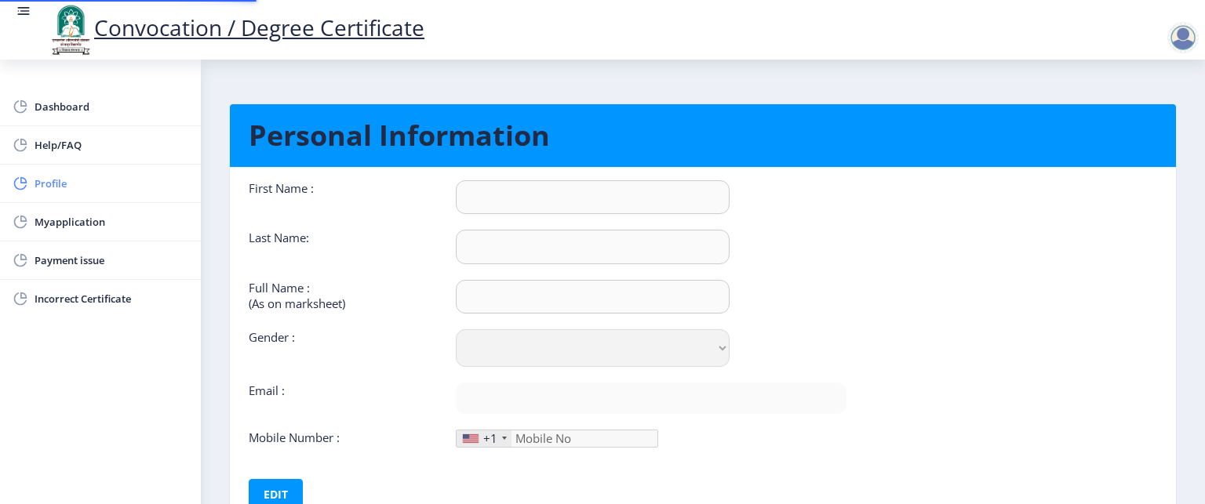
type input "Seema"
type input "Awachare"
type input "awachare [PERSON_NAME]"
select select "[DEMOGRAPHIC_DATA]"
type input "[EMAIL_ADDRESS][DOMAIN_NAME]"
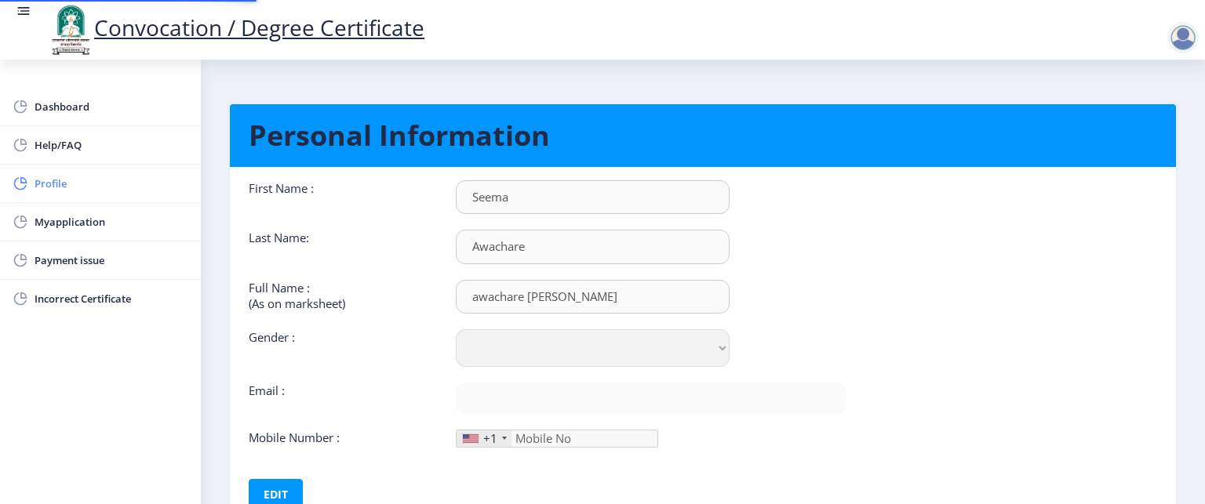
type input "9561292012"
click at [1139, 308] on nb-card-body "First Name : [PERSON_NAME] Last Name: Awachare Full Name : (As on marksheet) aw…" at bounding box center [702, 345] width 969 height 355
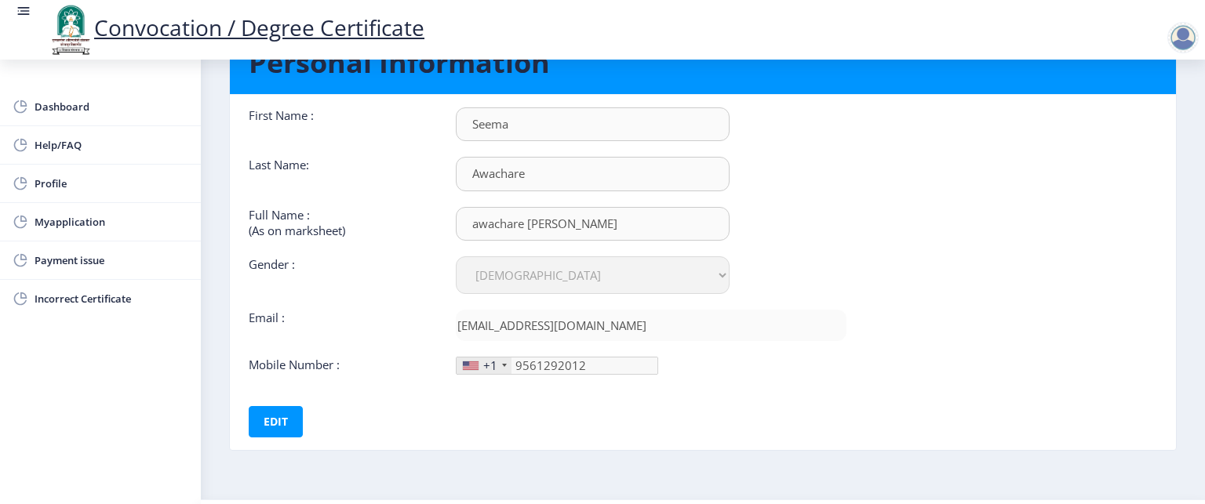
scroll to position [113, 0]
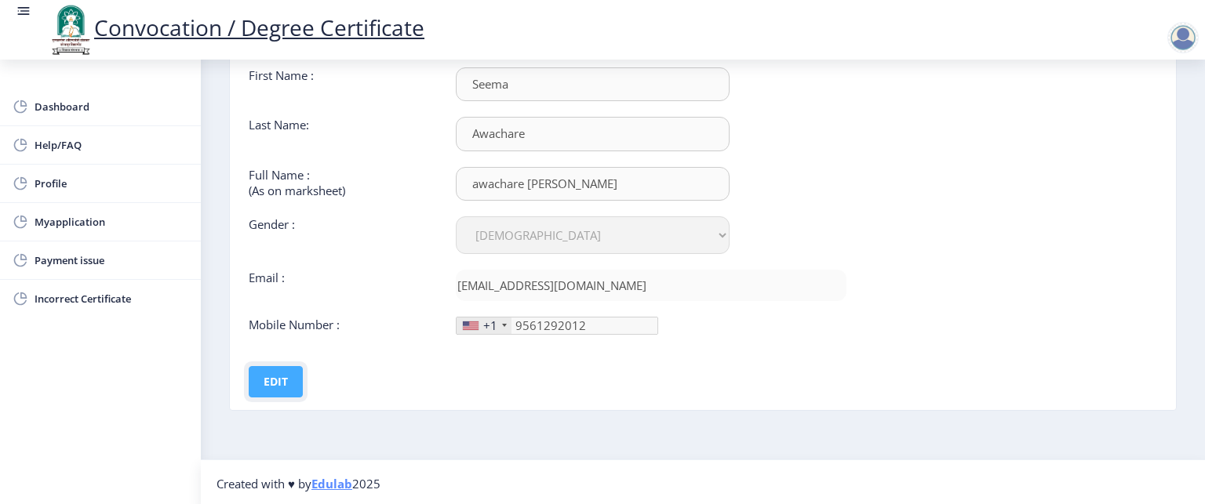
click at [297, 374] on button "Edit" at bounding box center [276, 381] width 54 height 31
click at [491, 325] on div "+1" at bounding box center [490, 326] width 14 height 16
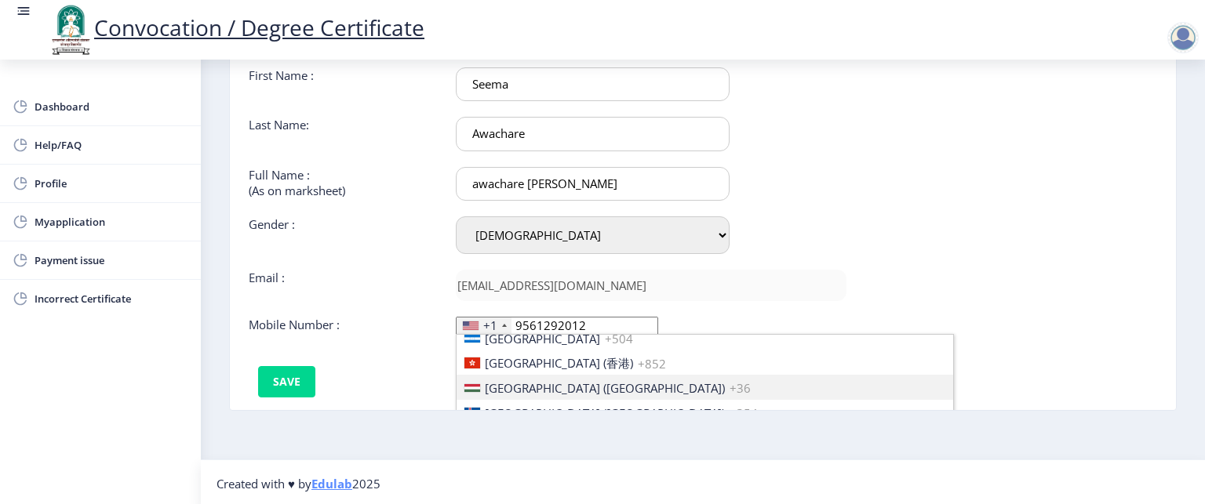
scroll to position [82, 0]
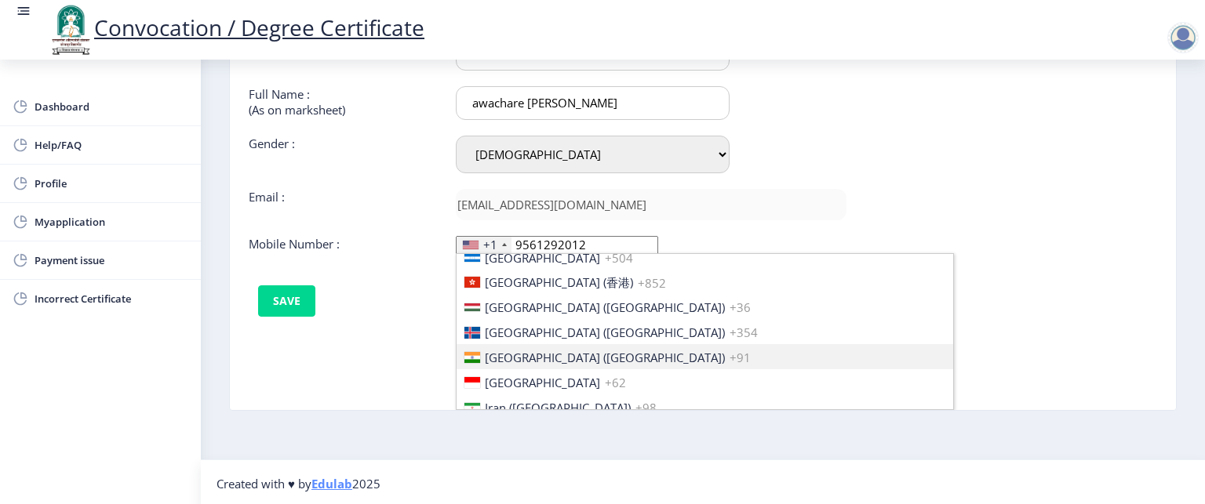
click at [530, 350] on span "[GEOGRAPHIC_DATA] ([GEOGRAPHIC_DATA])" at bounding box center [605, 358] width 240 height 16
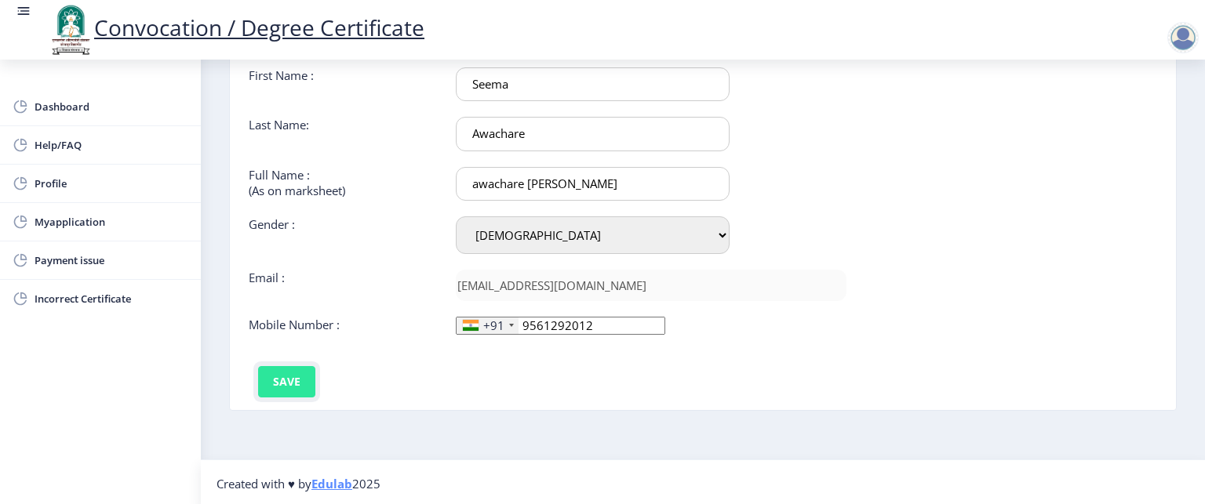
click at [268, 379] on button "Save" at bounding box center [286, 381] width 57 height 31
click at [1196, 43] on div at bounding box center [1182, 37] width 31 height 31
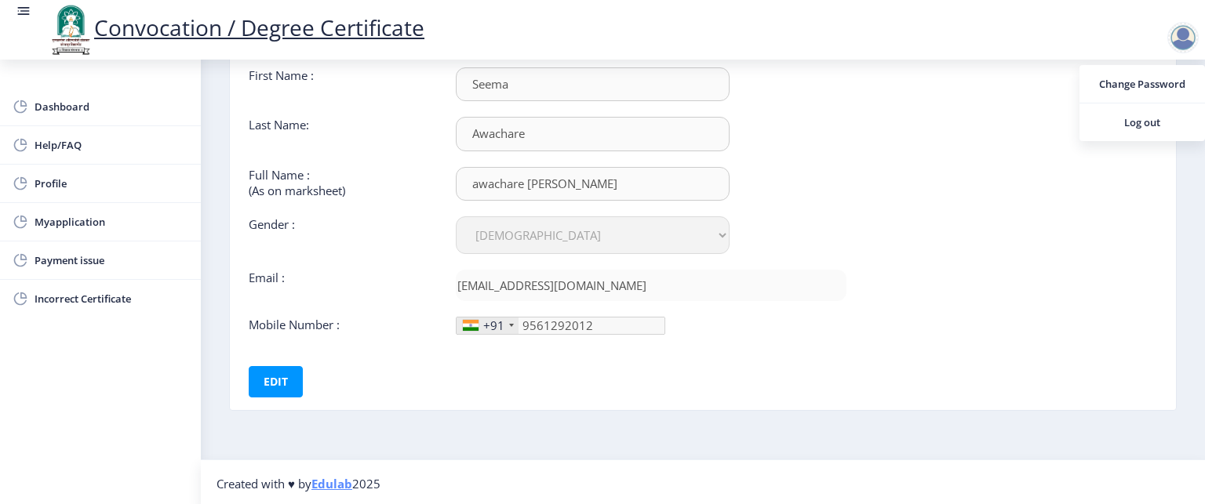
click at [988, 225] on nb-card-body "First Name : [PERSON_NAME] Last Name: Awachare Full Name : (As on marksheet) aw…" at bounding box center [702, 232] width 969 height 355
click at [31, 187] on link "Profile" at bounding box center [100, 184] width 201 height 38
click at [46, 184] on span "Profile" at bounding box center [112, 183] width 154 height 19
click at [50, 228] on span "Myapplication" at bounding box center [112, 222] width 154 height 19
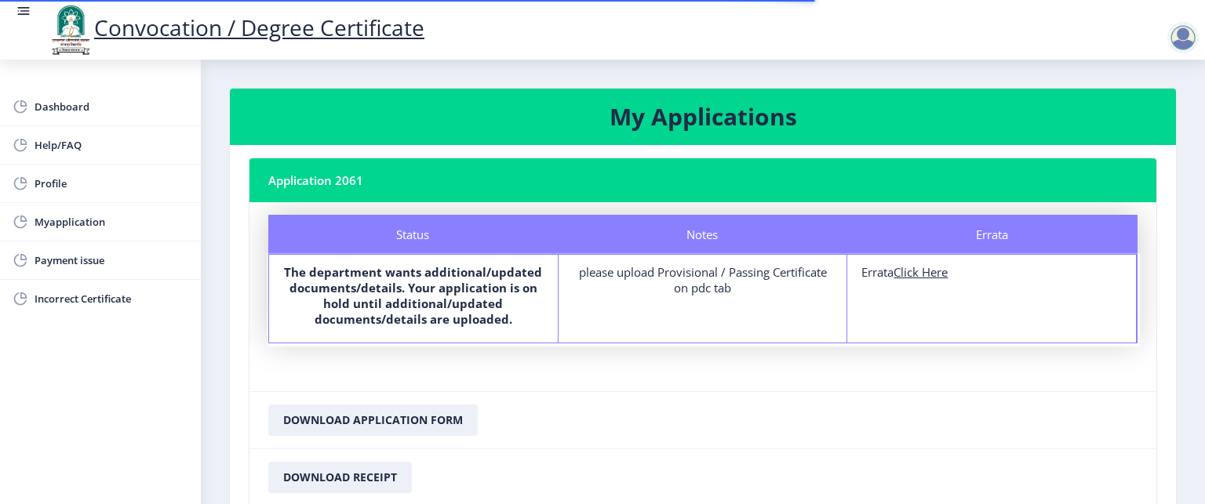
click at [341, 182] on nb-card-header "Application 2061" at bounding box center [702, 180] width 907 height 44
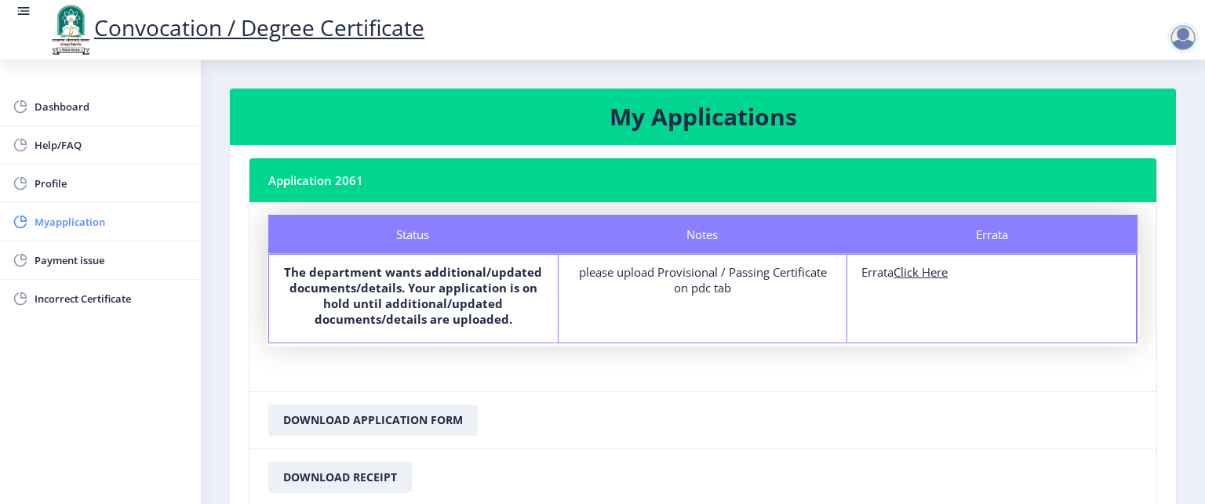
click at [37, 220] on span "Myapplication" at bounding box center [112, 222] width 154 height 19
click at [918, 276] on u "Click Here" at bounding box center [920, 272] width 54 height 16
select select
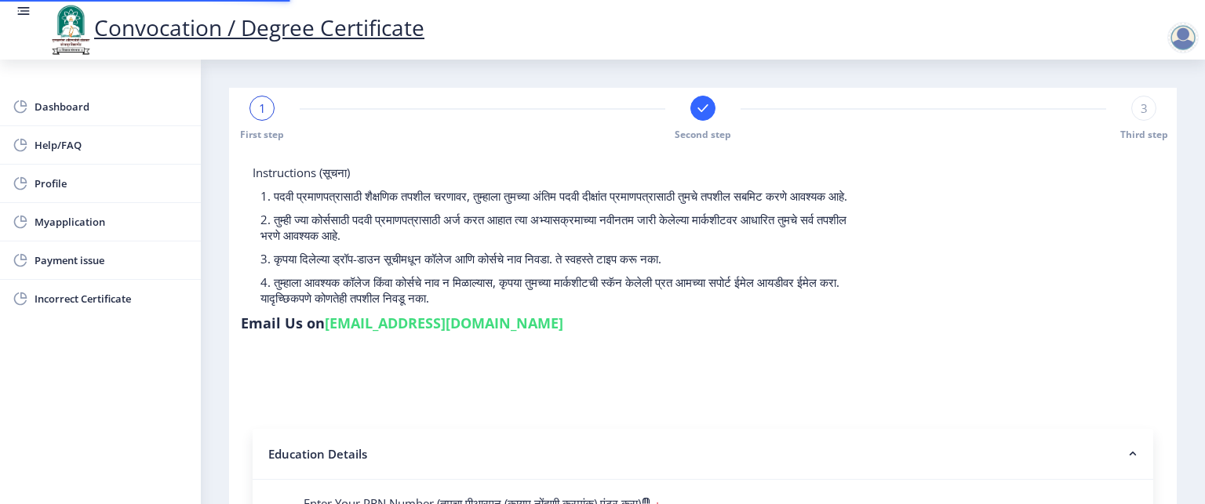
type input "2012032510000301"
select select "Regular"
select select "2016"
select select "May"
select select "FIRST CLASS"
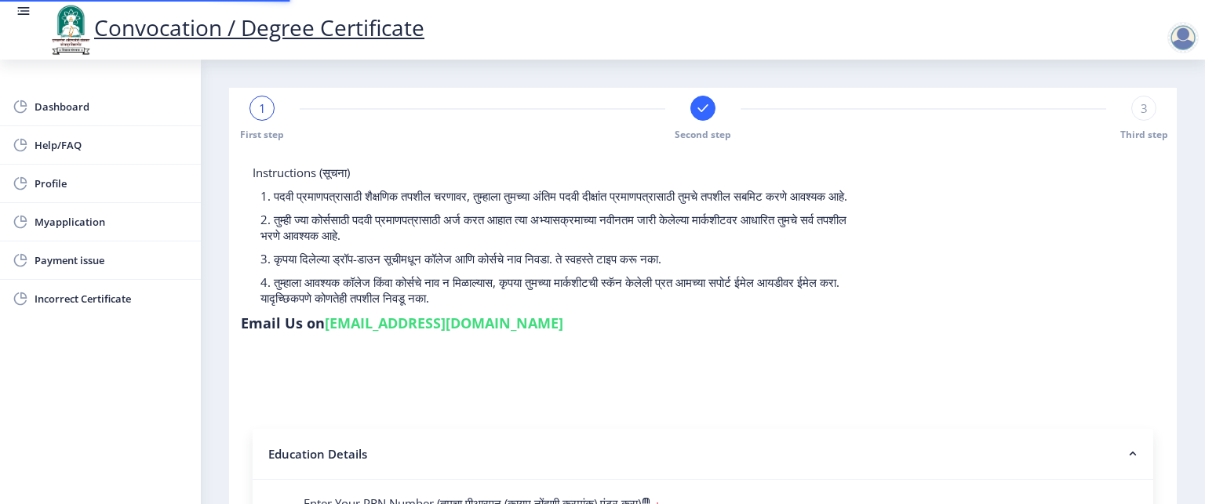
type input "615814"
type input "Awachare [PERSON_NAME]"
type input "Asha"
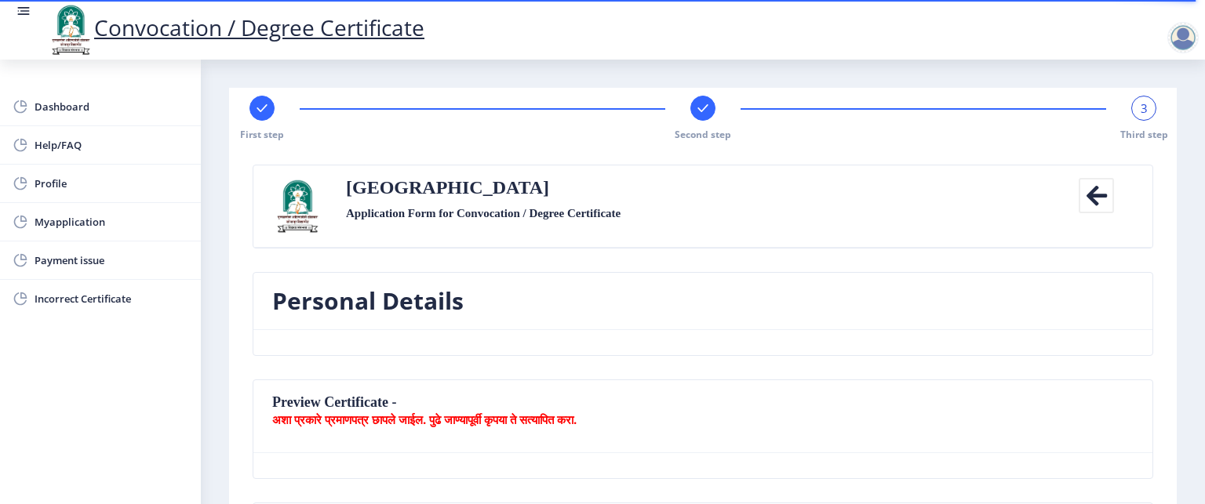
click at [1095, 196] on icon at bounding box center [1095, 195] width 35 height 35
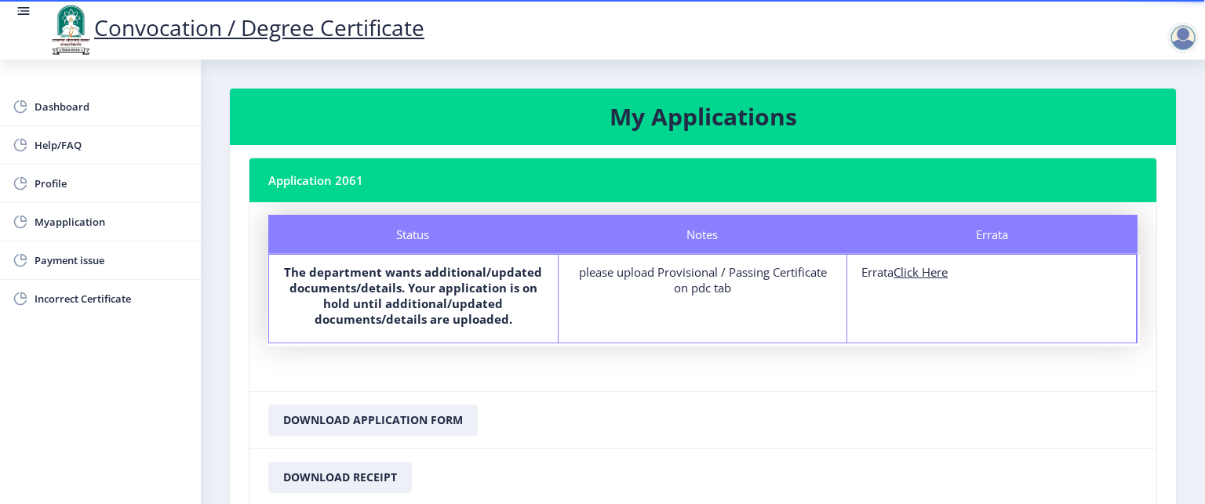
click at [917, 272] on u "Click Here" at bounding box center [920, 272] width 54 height 16
select select
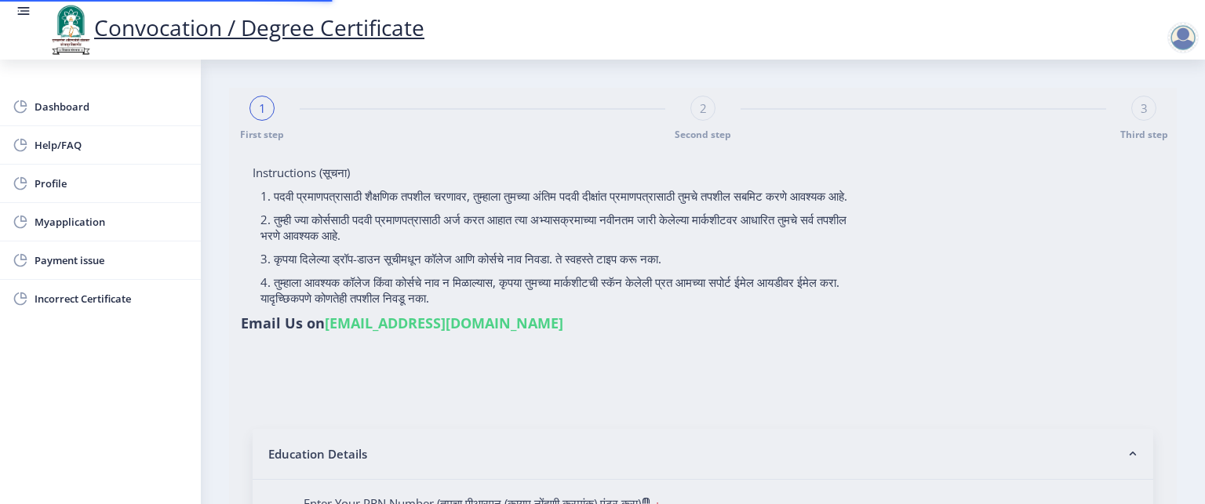
type input "2012032510000301"
select select "Regular"
select select "2016"
select select "May"
select select "FIRST CLASS"
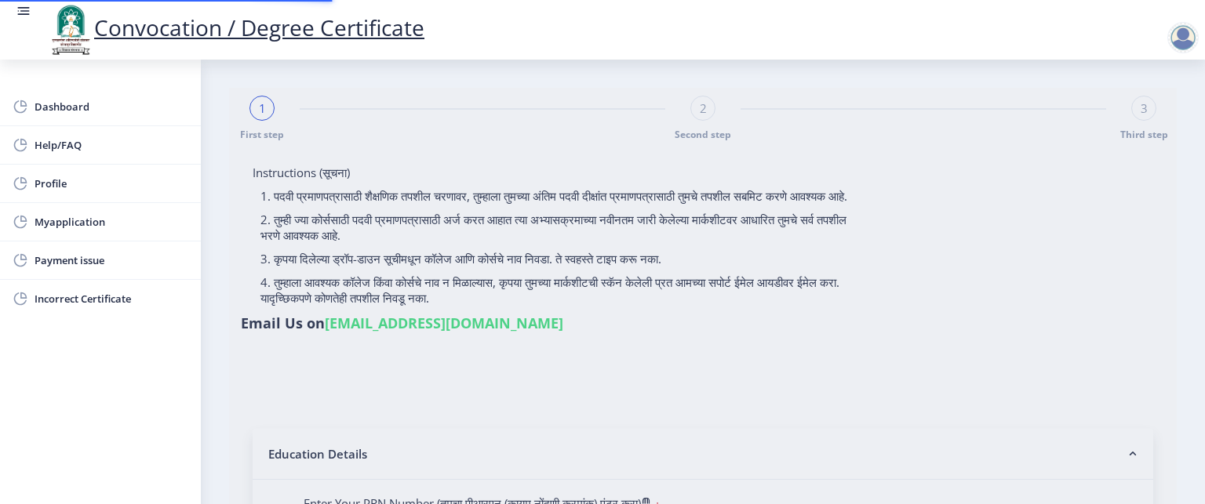
type input "615814"
type input "Awachare [PERSON_NAME]"
type input "Asha"
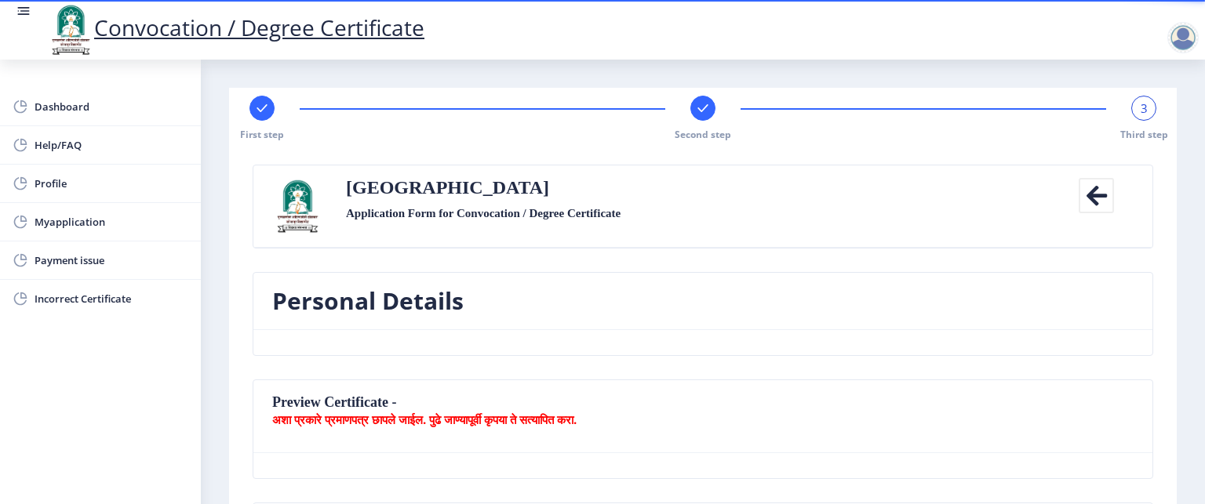
click at [1103, 195] on icon at bounding box center [1095, 195] width 35 height 35
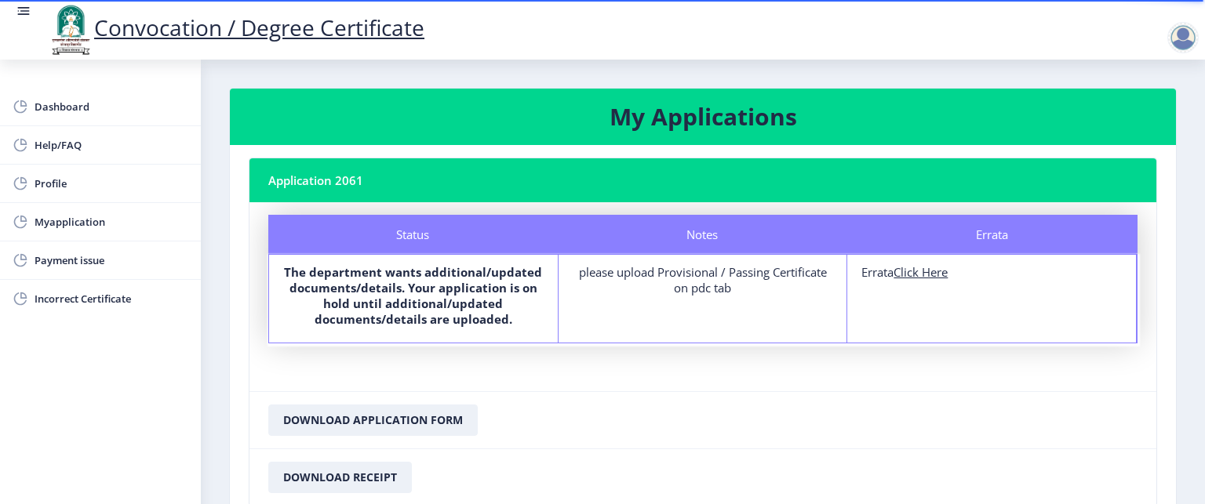
click at [300, 197] on nb-card-header "Application 2061" at bounding box center [702, 180] width 907 height 44
click at [925, 269] on u "Click Here" at bounding box center [920, 272] width 54 height 16
select select
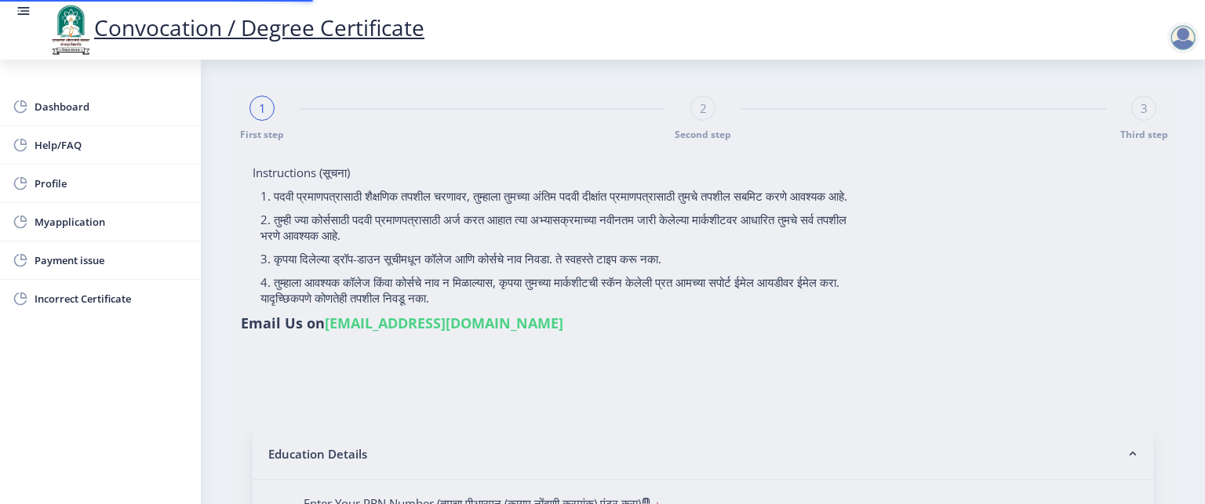
type input "2012032510000301"
select select "Regular"
select select "2016"
select select "May"
select select "FIRST CLASS"
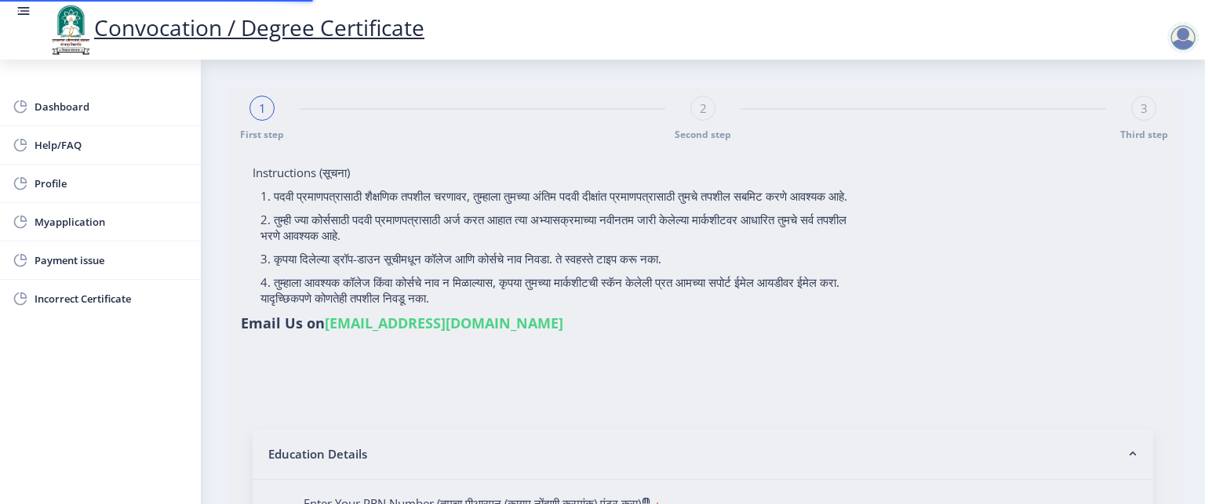
type input "615814"
type input "Awachare [PERSON_NAME]"
type input "Asha"
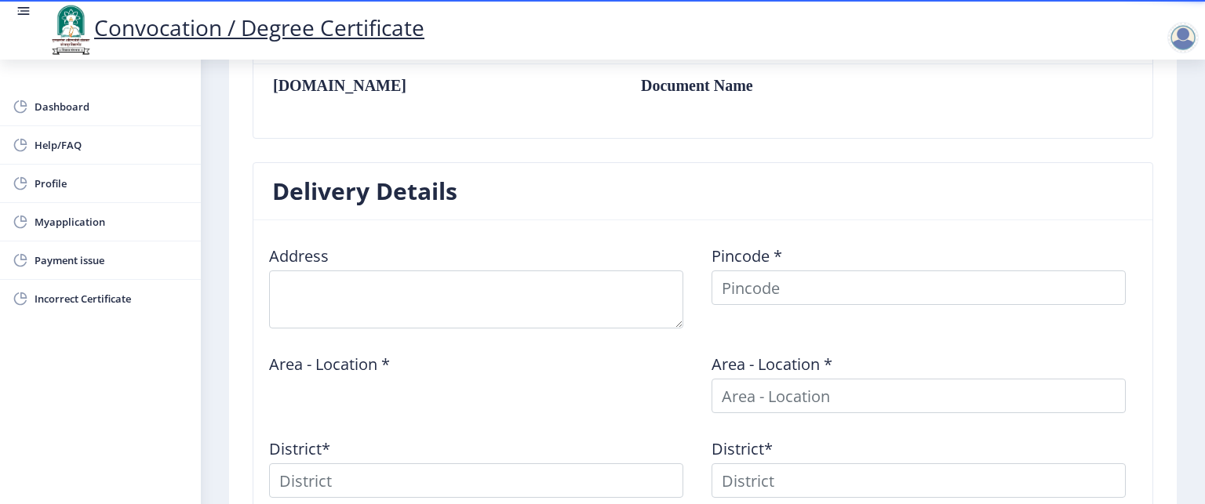
scroll to position [494, 0]
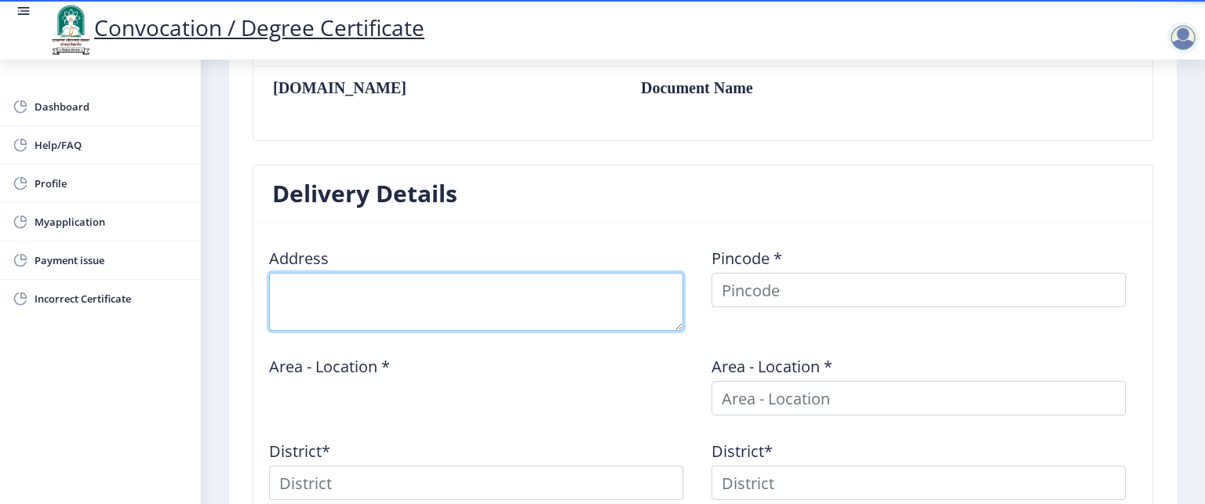
click at [496, 314] on textarea at bounding box center [476, 302] width 414 height 58
type textarea "C/O Vilas Kamble , Sr no"
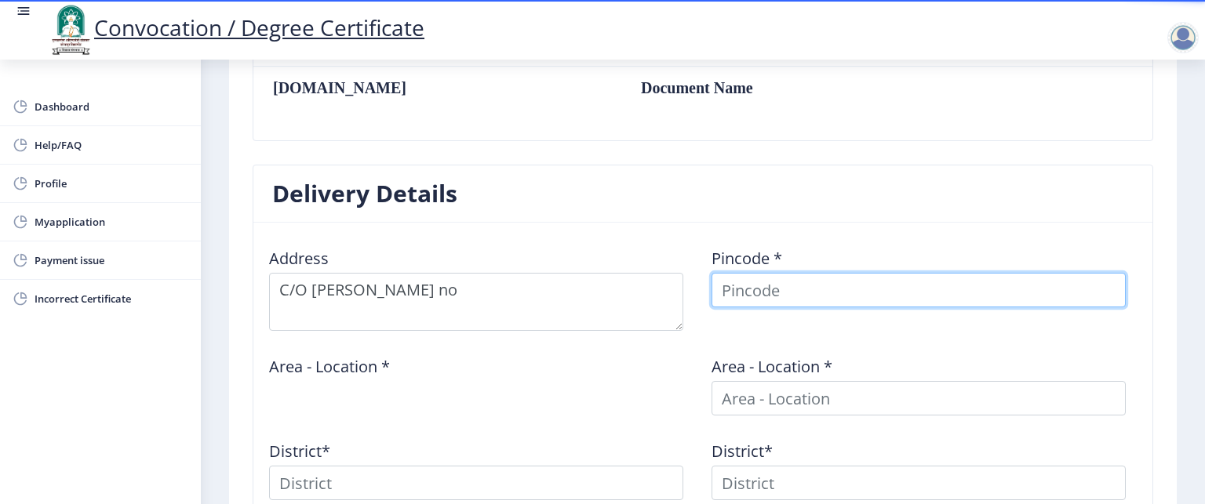
click at [758, 284] on input at bounding box center [918, 290] width 414 height 35
type input "411017"
select select
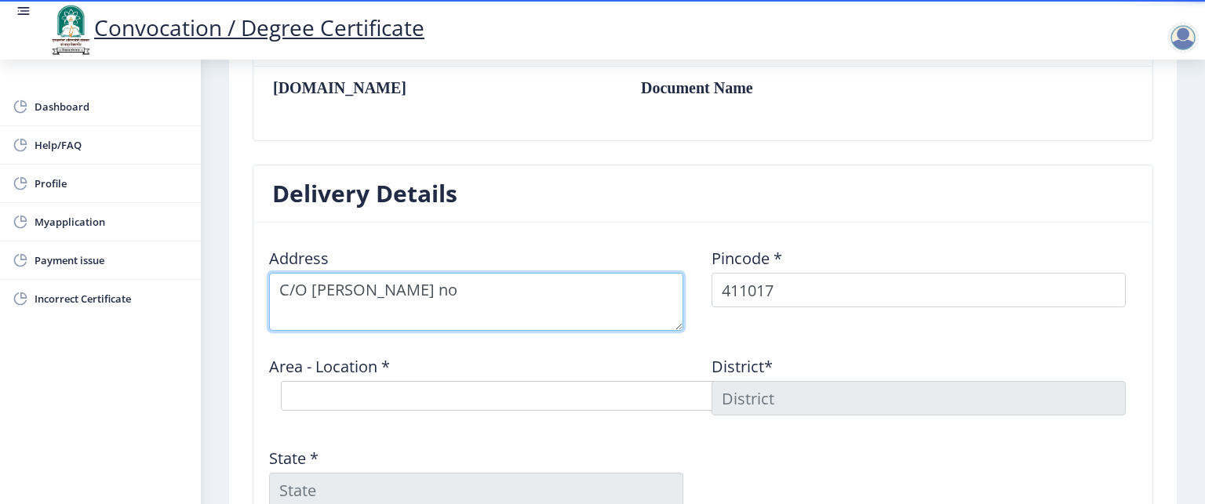
click at [536, 284] on textarea at bounding box center [476, 302] width 414 height 58
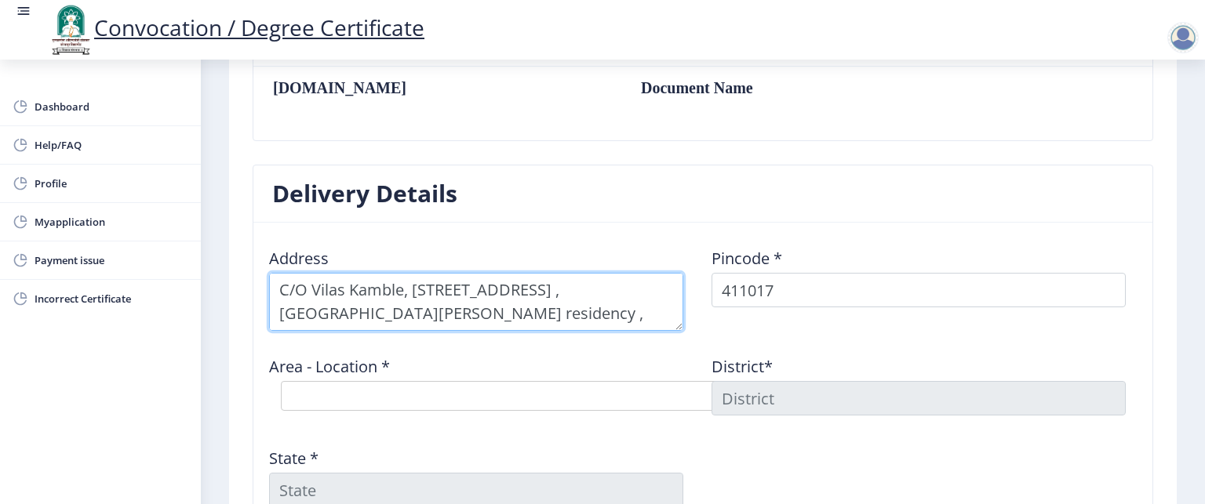
type textarea "C/O Vilas Kamble, Sr no 185 House no 73 , Near Arohi residency , Pimpri Waghere…"
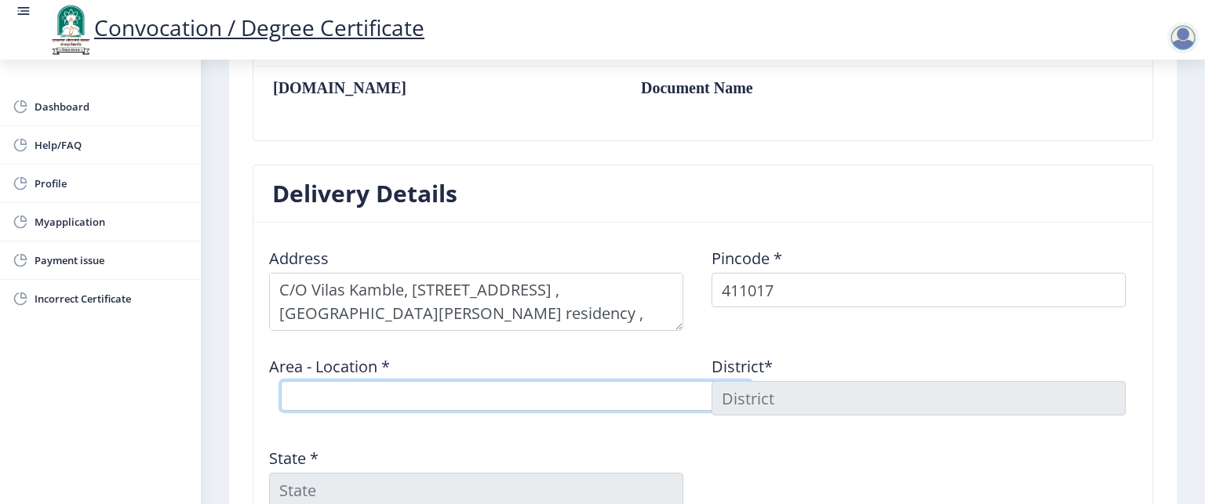
click at [351, 391] on select "Select Area Location [GEOGRAPHIC_DATA] [GEOGRAPHIC_DATA] S.O Pimpri Waghire S.O" at bounding box center [516, 396] width 471 height 30
select select "3: Object"
click at [281, 381] on select "Select Area Location [GEOGRAPHIC_DATA] [GEOGRAPHIC_DATA] S.O Pimpri Waghire S.O" at bounding box center [516, 396] width 471 height 30
type input "Pune"
type input "[GEOGRAPHIC_DATA]"
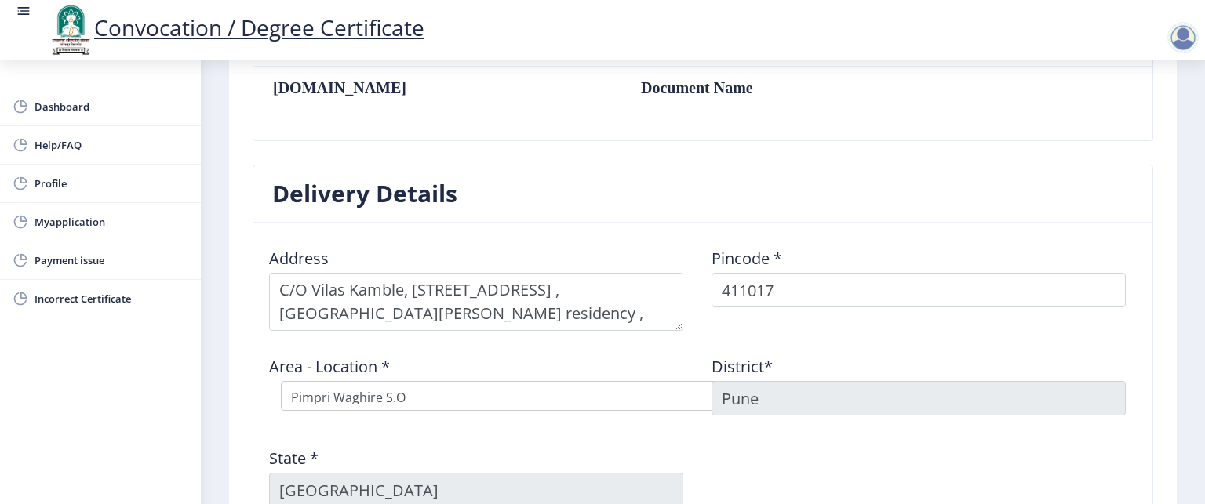
click at [904, 441] on div "Address Pincode * 411017 Area - Location * Select Area Location Kalewadi B.O Pi…" at bounding box center [702, 377] width 885 height 285
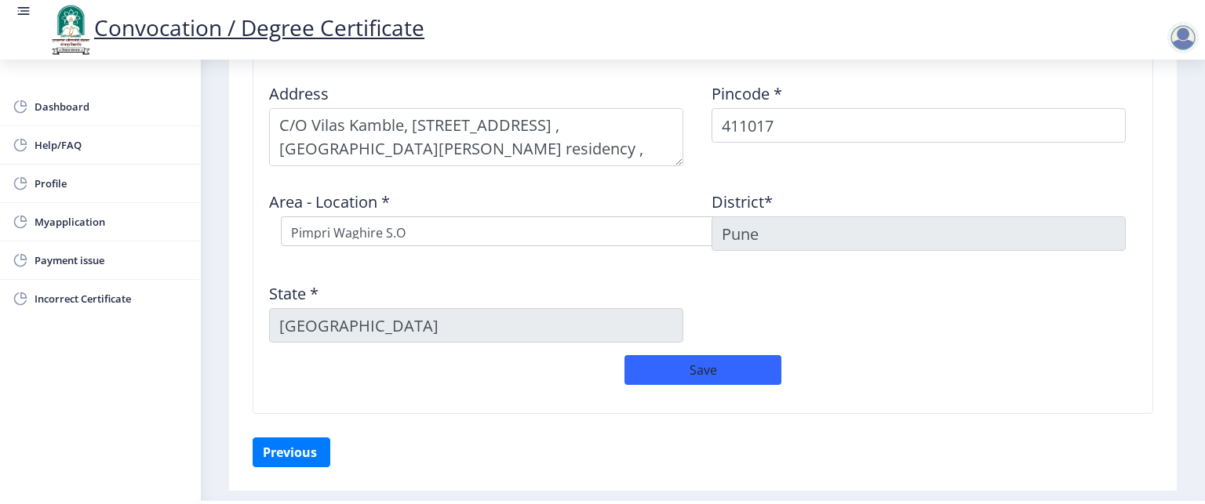
scroll to position [699, 0]
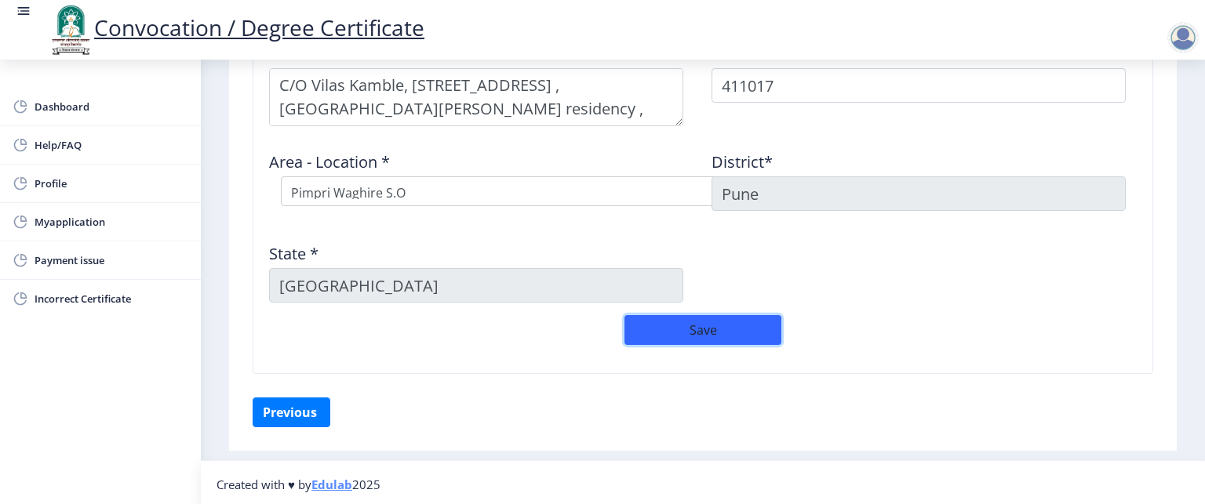
click at [665, 334] on button "Save" at bounding box center [702, 330] width 157 height 30
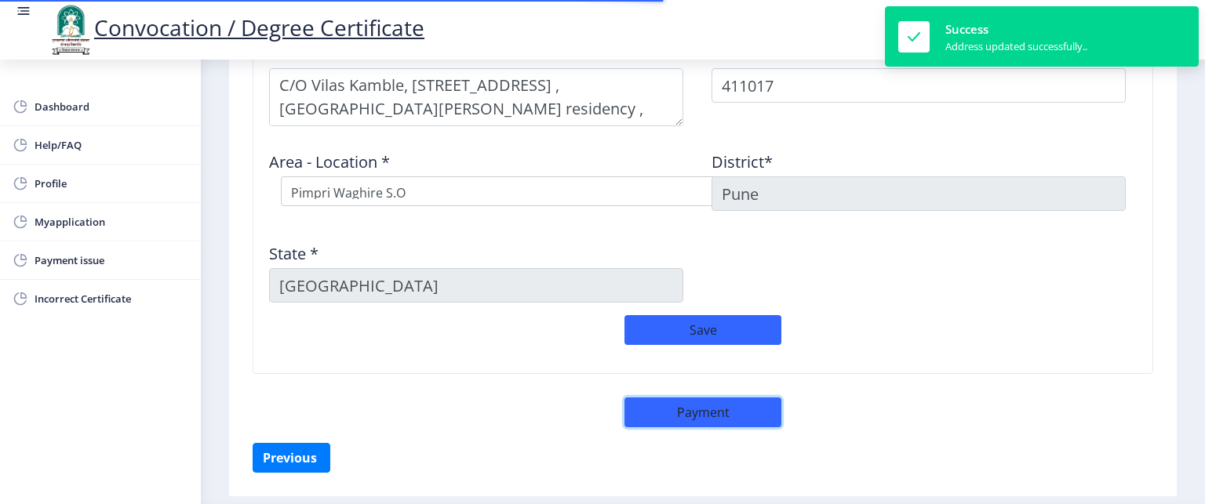
click at [701, 410] on button "Payment" at bounding box center [702, 413] width 157 height 30
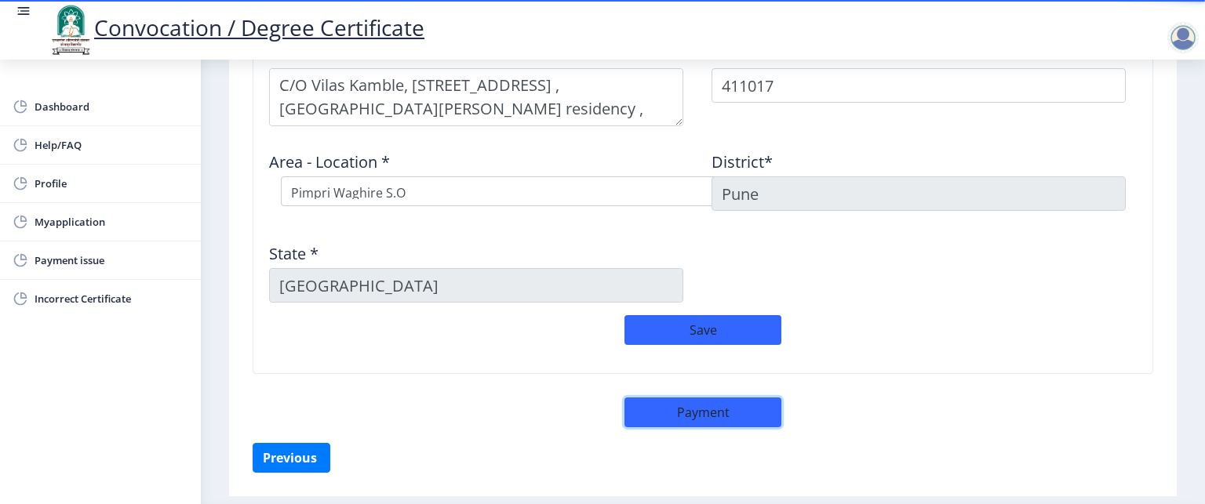
click at [710, 413] on button "Payment" at bounding box center [702, 413] width 157 height 30
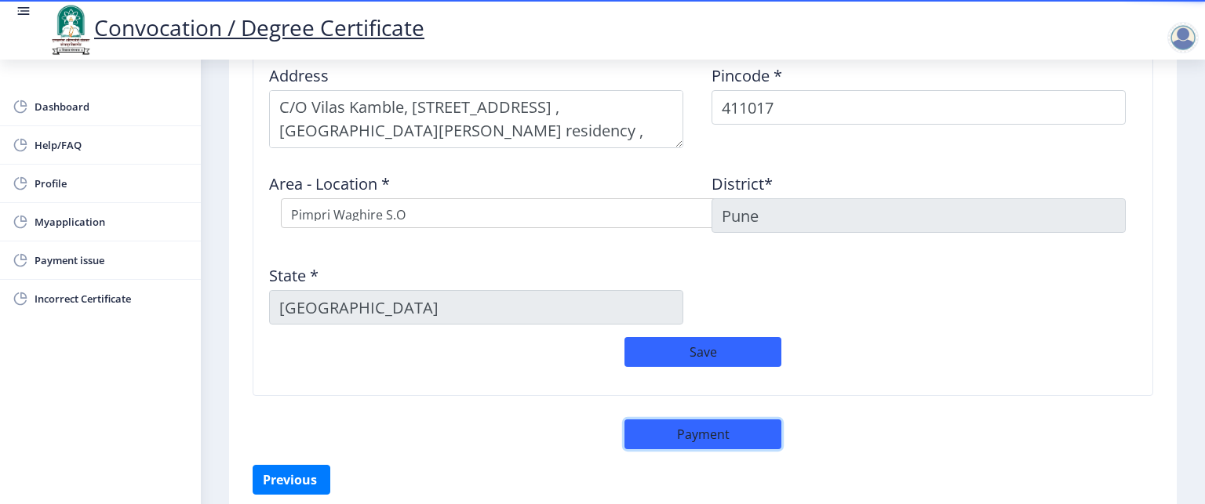
scroll to position [743, 0]
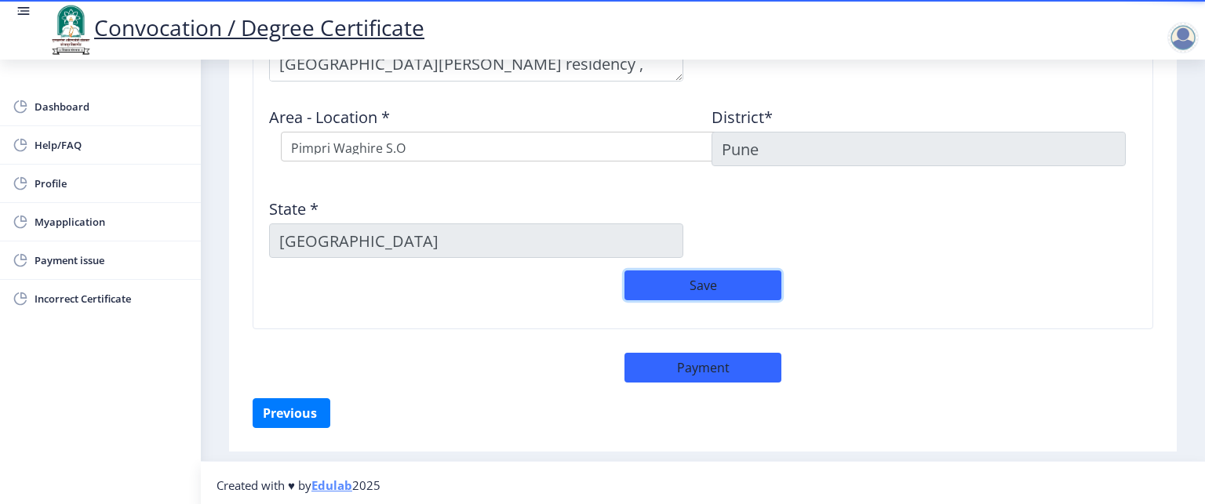
click at [711, 289] on button "Save" at bounding box center [702, 286] width 157 height 30
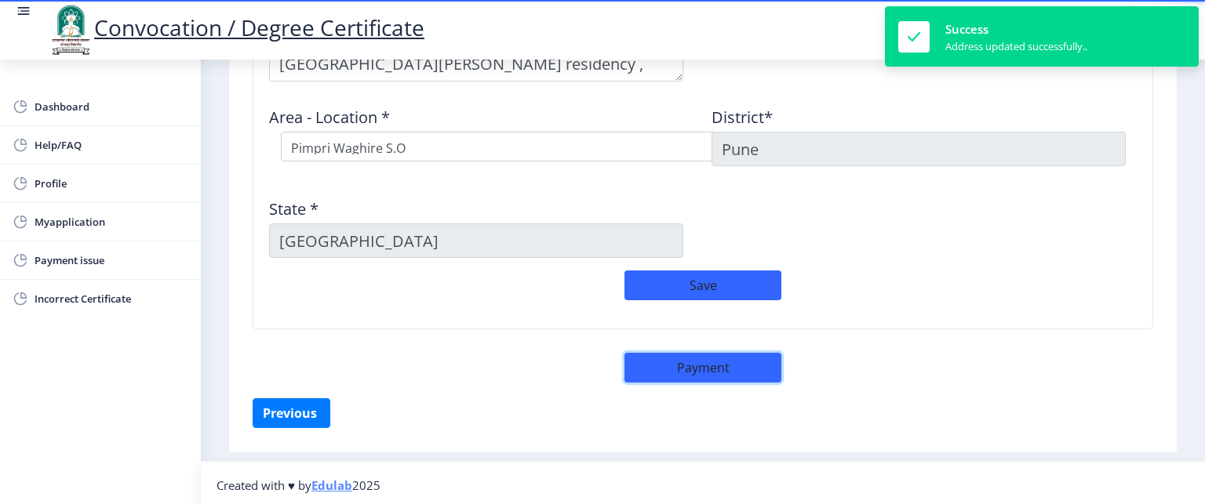
click at [685, 372] on button "Payment" at bounding box center [702, 368] width 157 height 30
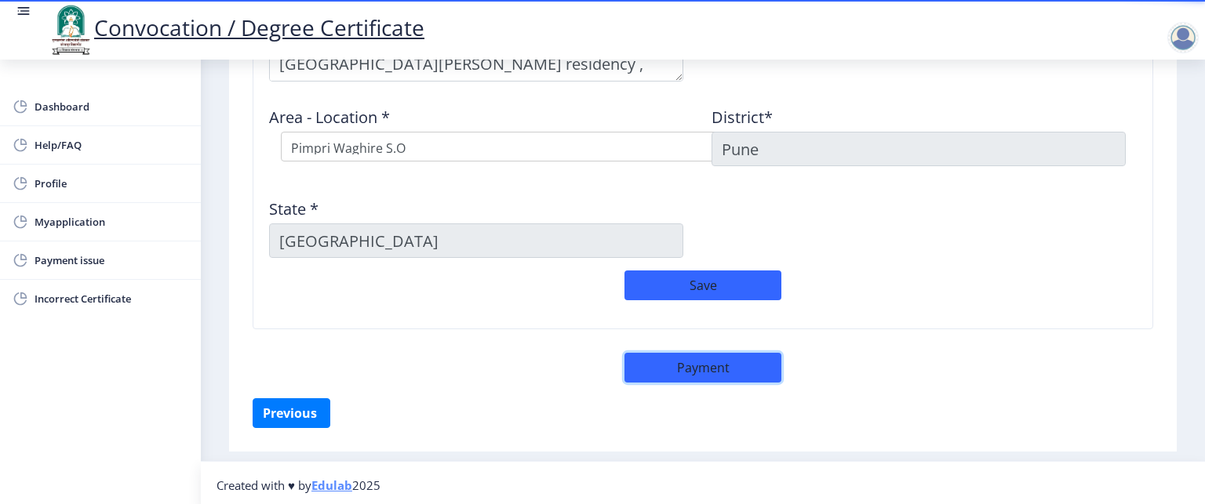
click at [685, 372] on button "Payment" at bounding box center [702, 368] width 157 height 30
click at [698, 353] on button "Payment" at bounding box center [702, 368] width 157 height 30
click at [698, 364] on button "Payment" at bounding box center [702, 368] width 157 height 30
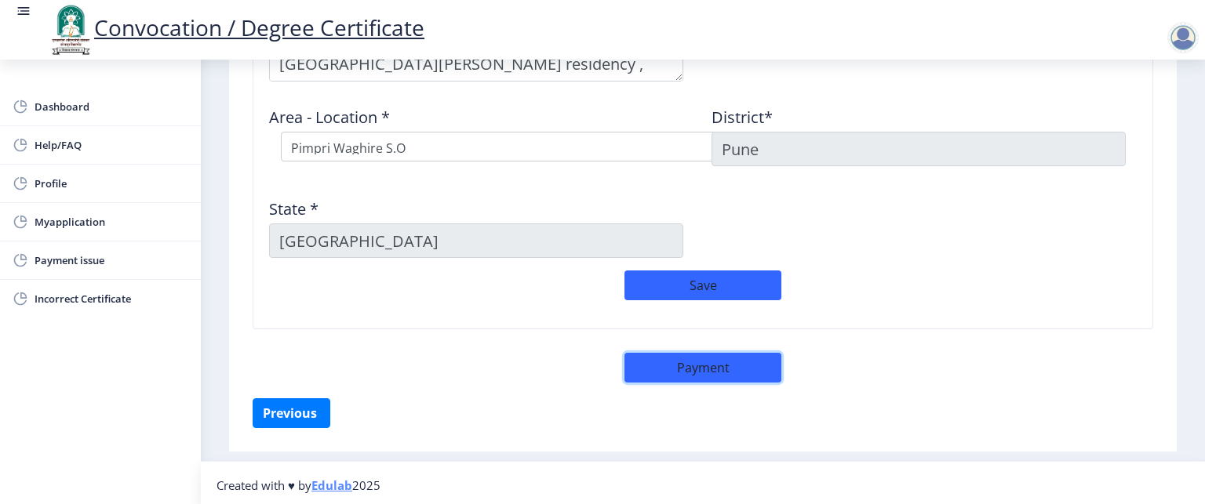
click at [698, 363] on button "Payment" at bounding box center [702, 368] width 157 height 30
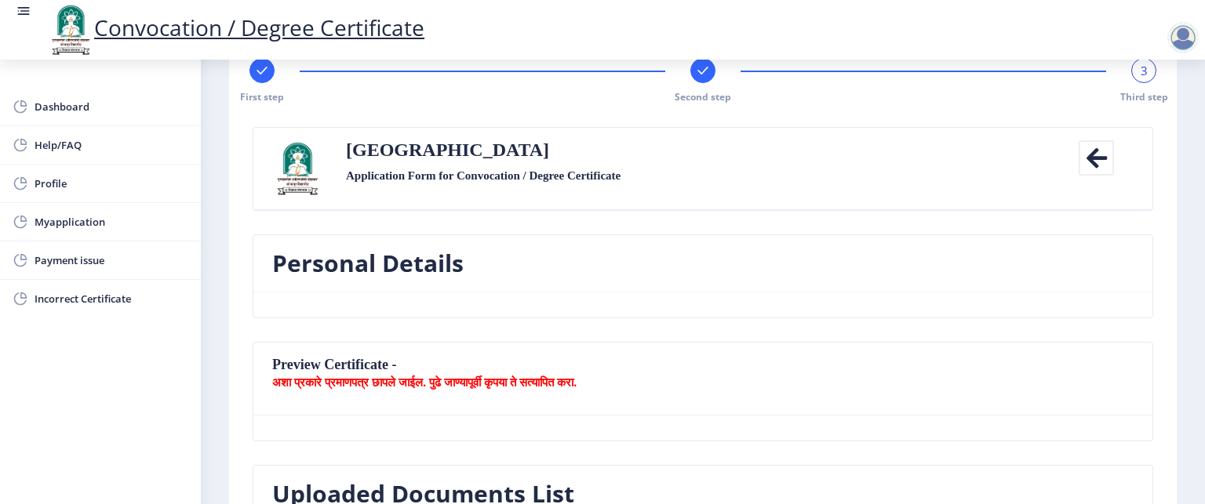
scroll to position [0, 0]
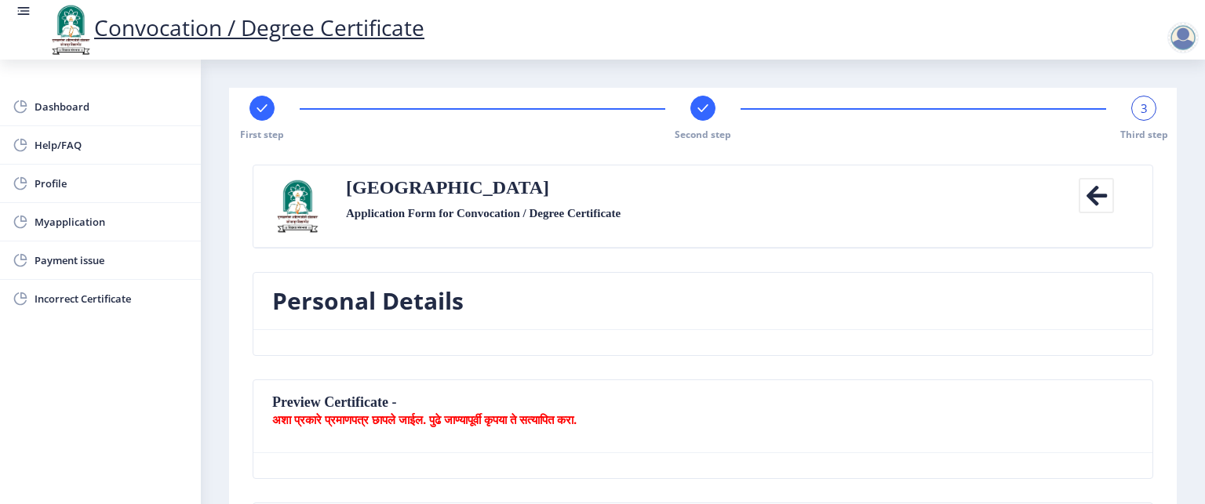
click at [331, 308] on h3 "Personal Details" at bounding box center [367, 300] width 191 height 31
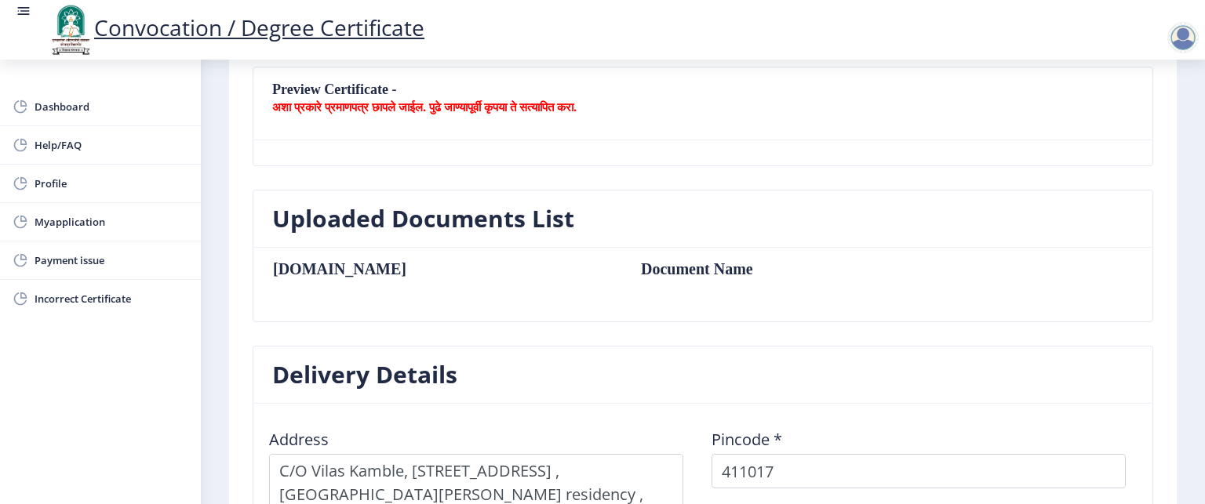
scroll to position [345, 0]
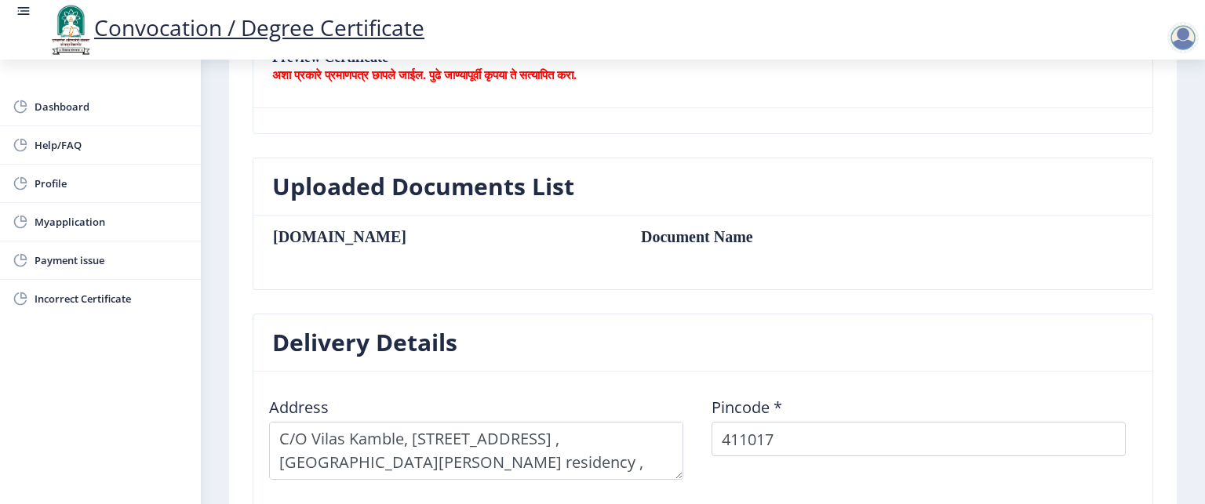
click at [306, 242] on th "[DOMAIN_NAME]" at bounding box center [448, 236] width 353 height 17
click at [282, 258] on table "Sr.No Document Name" at bounding box center [616, 252] width 689 height 49
click at [532, 208] on nb-card-header "Uploaded Documents List" at bounding box center [702, 186] width 899 height 57
click at [498, 248] on table "Sr.No Document Name" at bounding box center [616, 252] width 689 height 49
